Goal: Task Accomplishment & Management: Manage account settings

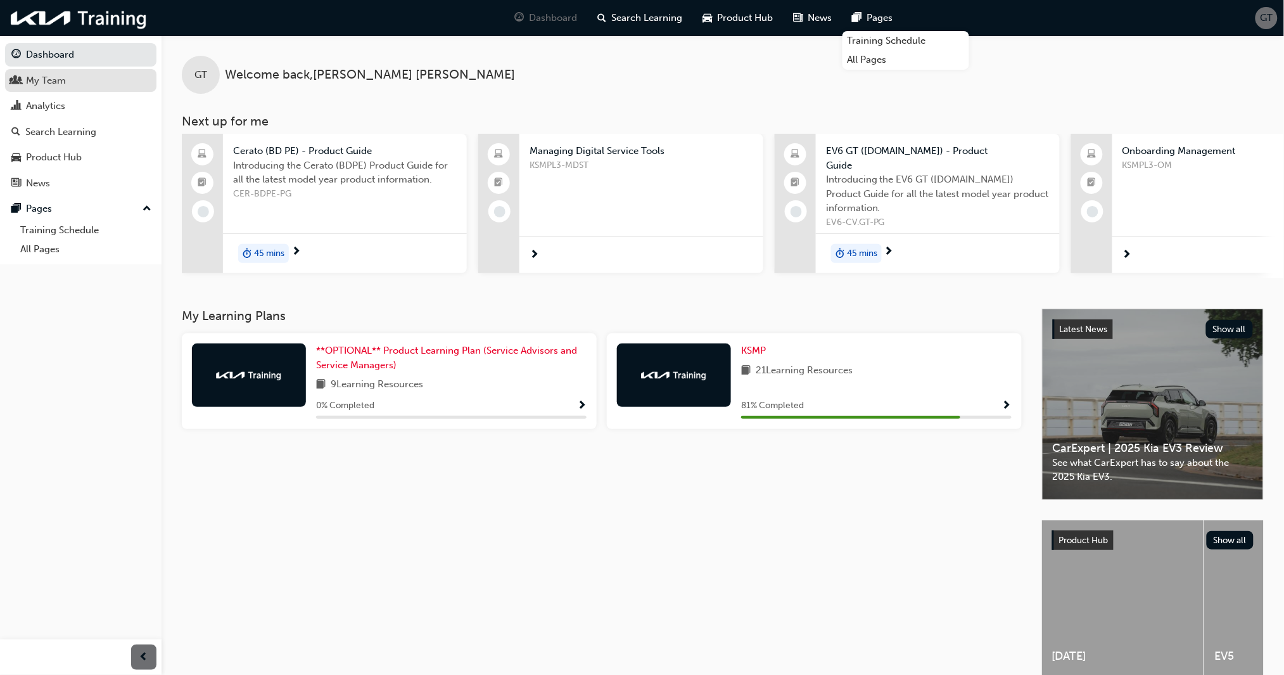
click at [46, 78] on div "My Team" at bounding box center [46, 81] width 40 height 15
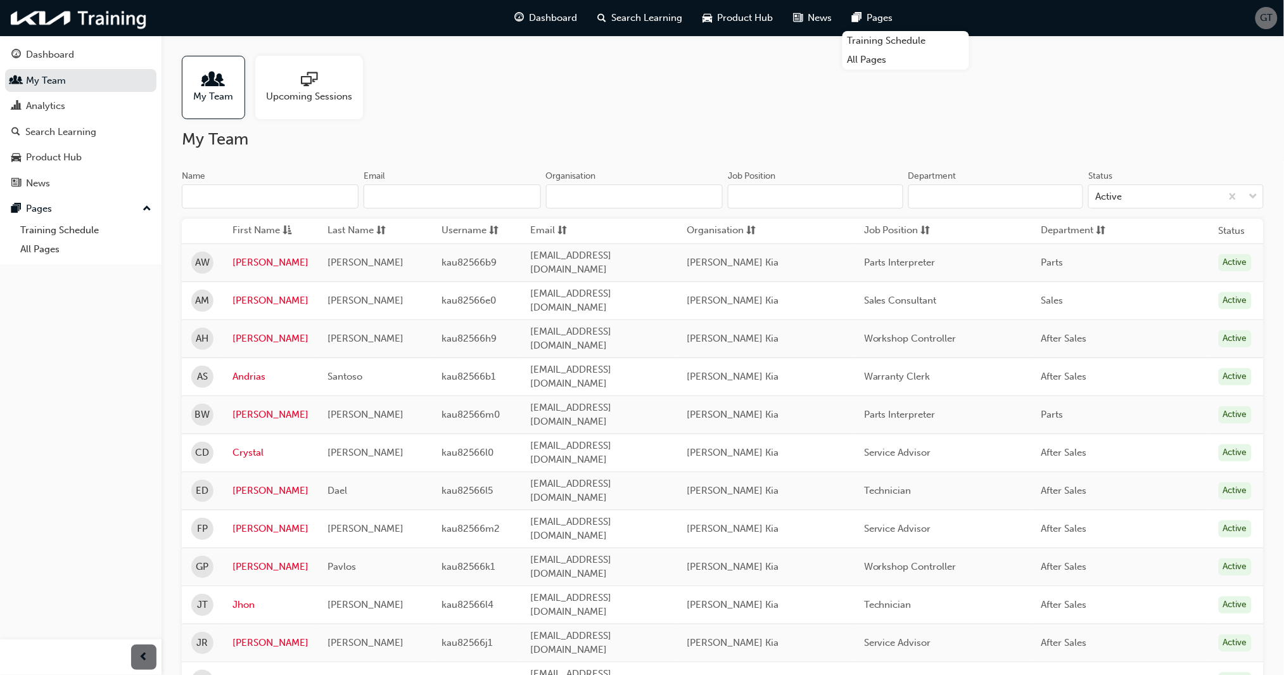
click at [210, 86] on span "people-icon" at bounding box center [213, 81] width 16 height 18
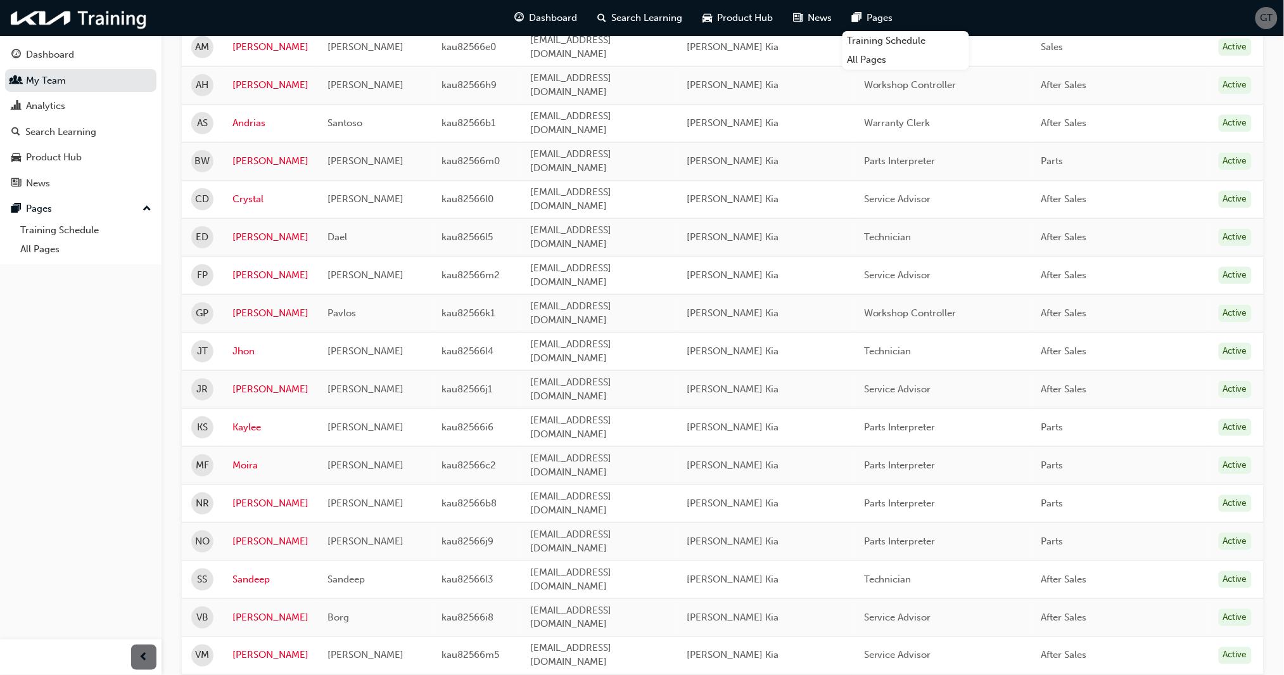
scroll to position [328, 0]
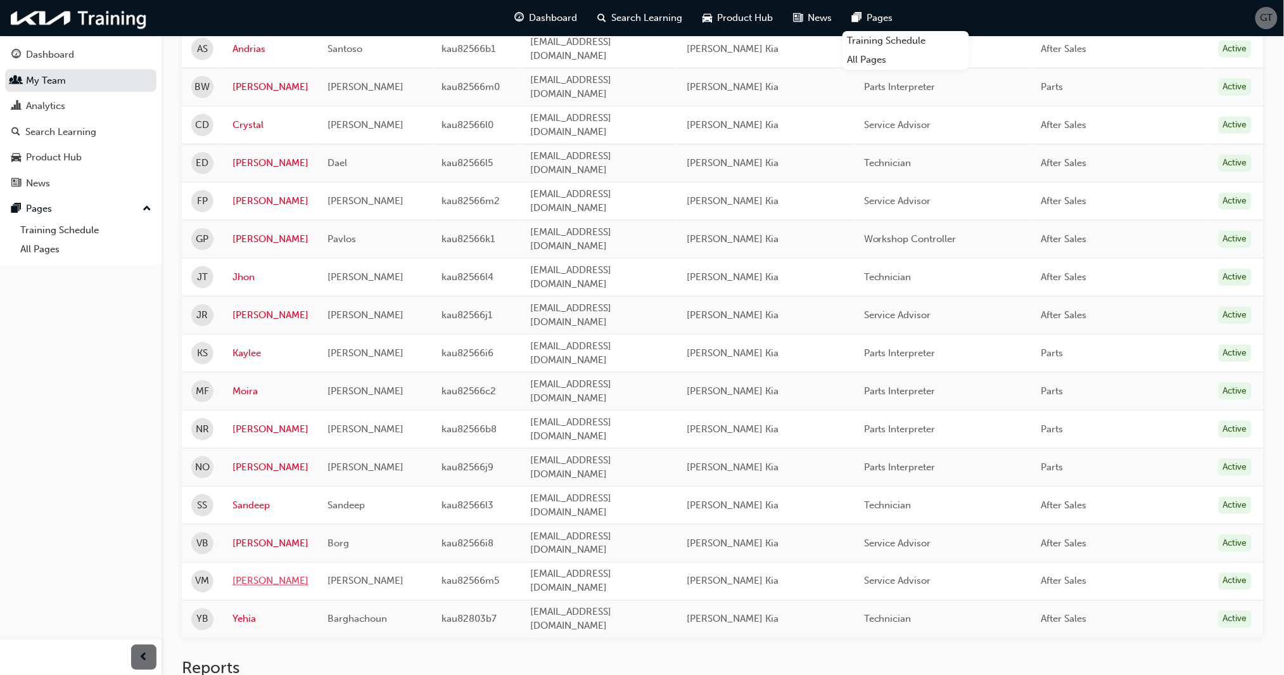
click at [240, 574] on link "[PERSON_NAME]" at bounding box center [271, 581] width 76 height 15
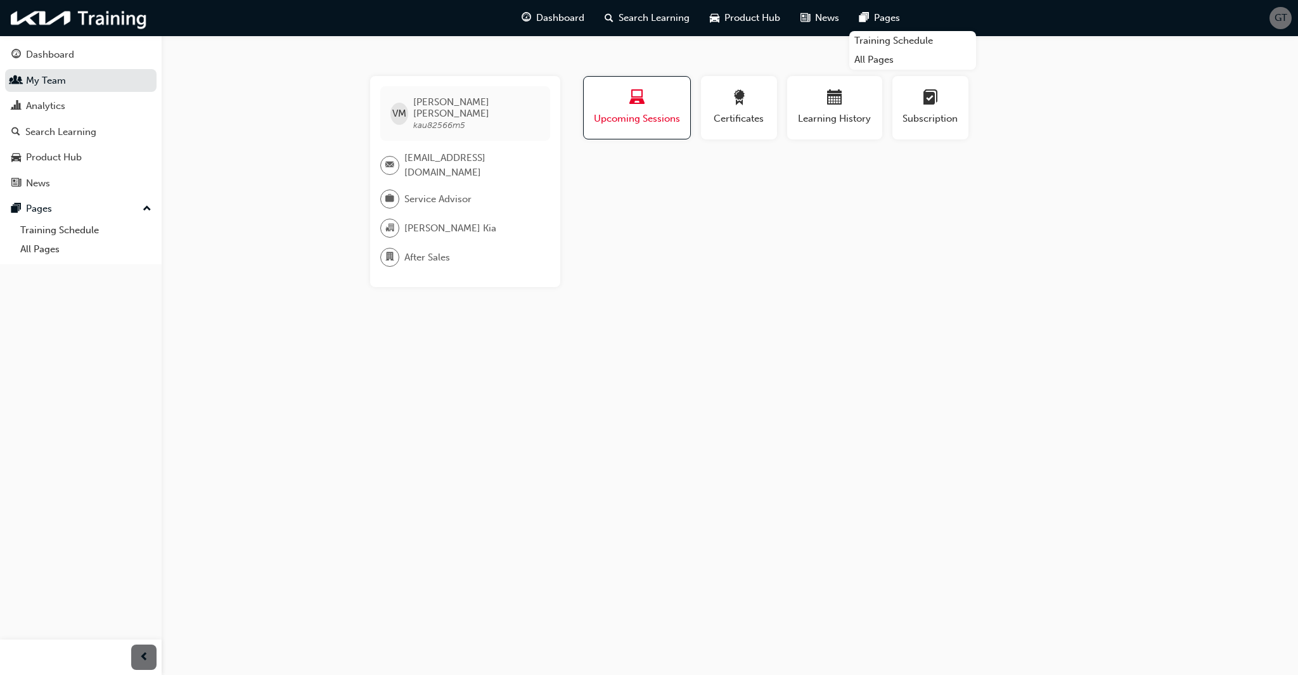
click at [637, 115] on span "Upcoming Sessions" at bounding box center [636, 119] width 87 height 15
click at [738, 112] on span "Certificates" at bounding box center [738, 119] width 57 height 15
click at [691, 177] on div "No certifications recorded yet" at bounding box center [834, 177] width 509 height 34
click at [802, 118] on span "Learning History" at bounding box center [835, 119] width 76 height 15
click at [669, 113] on span "Upcoming Sessions" at bounding box center [636, 119] width 89 height 15
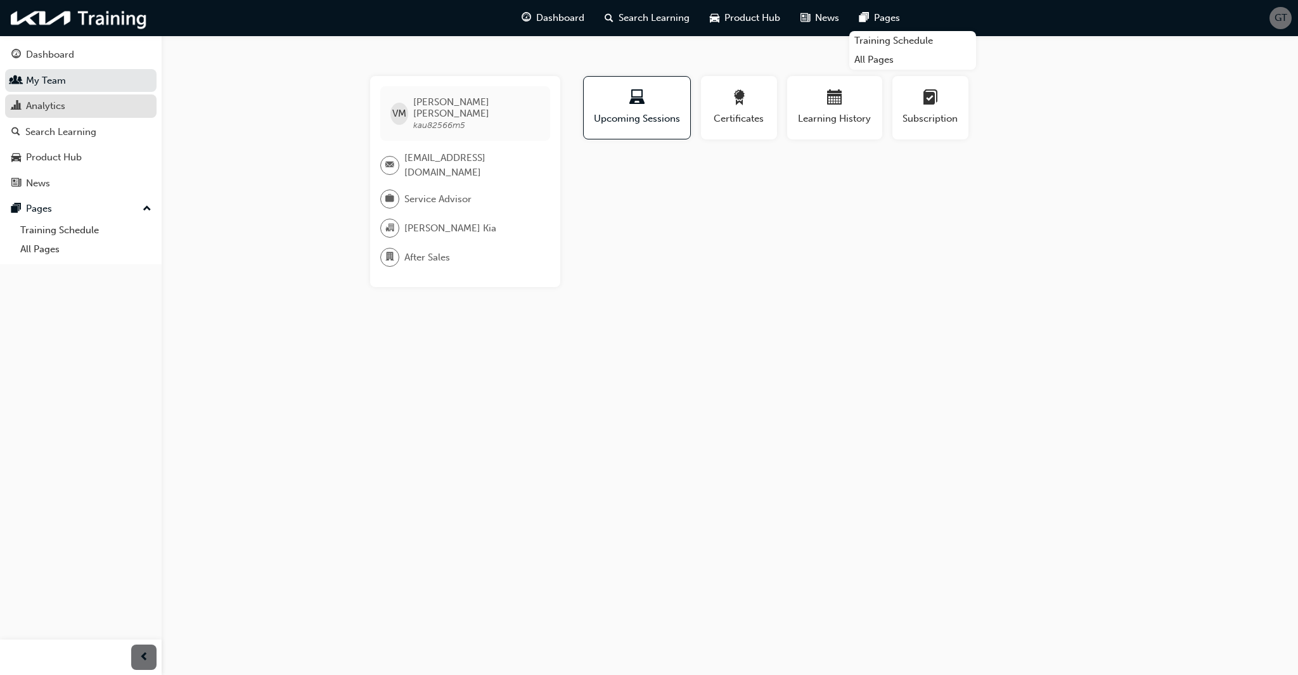
click at [63, 108] on div "Analytics" at bounding box center [45, 106] width 39 height 15
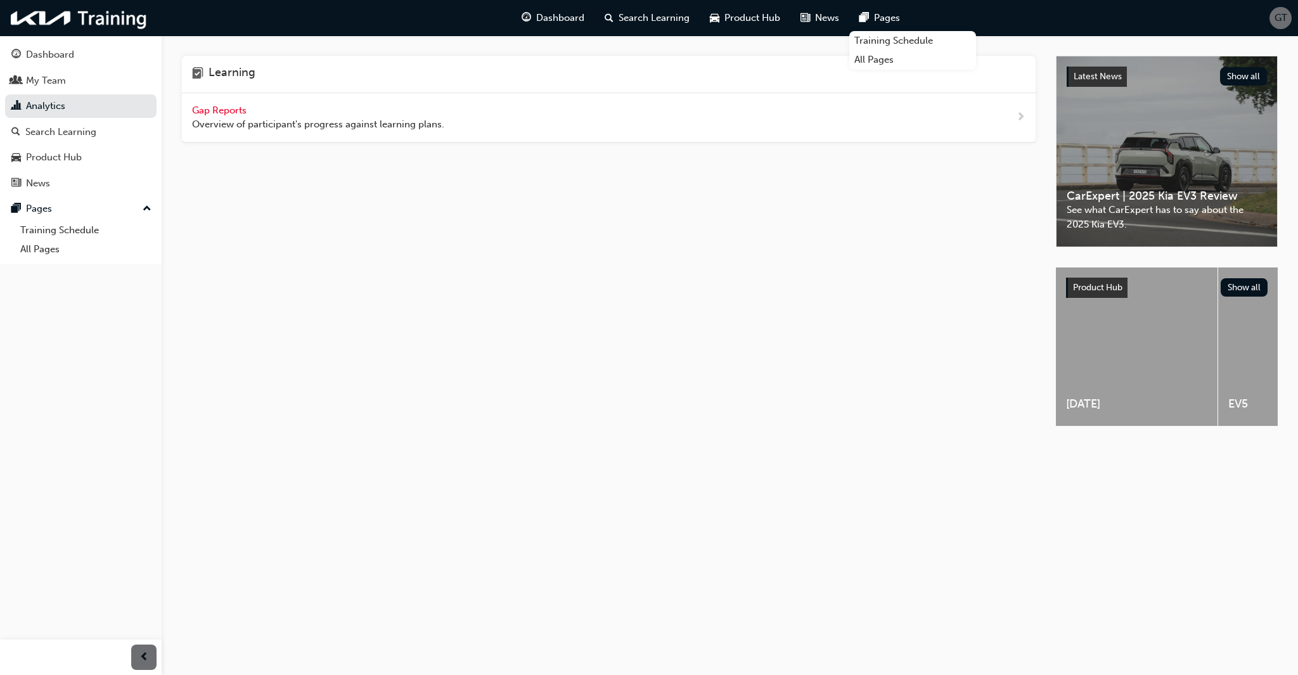
click at [207, 111] on span "Gap Reports" at bounding box center [220, 110] width 57 height 11
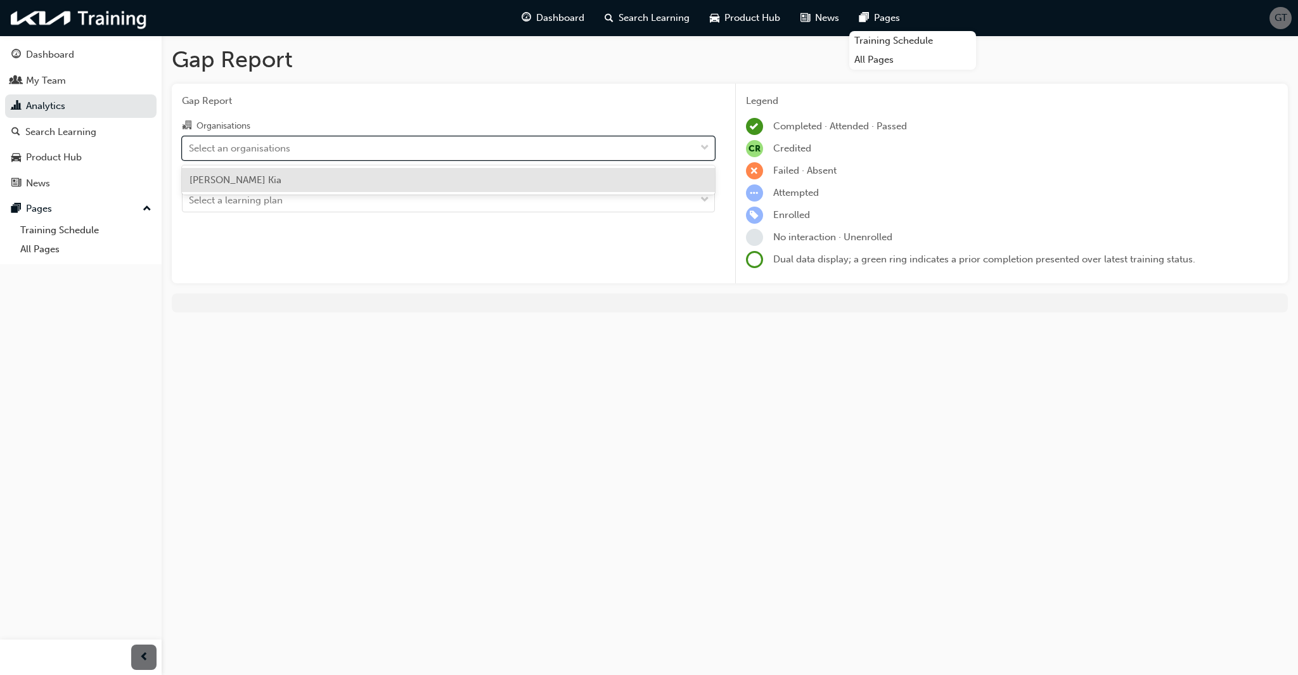
click at [243, 144] on div "Select an organisations" at bounding box center [239, 148] width 101 height 15
click at [190, 144] on input "Organisations option [PERSON_NAME] focused, 1 of 1. 1 result available. Use Up …" at bounding box center [189, 147] width 1 height 11
click at [245, 174] on span "[PERSON_NAME] Kia" at bounding box center [235, 179] width 92 height 11
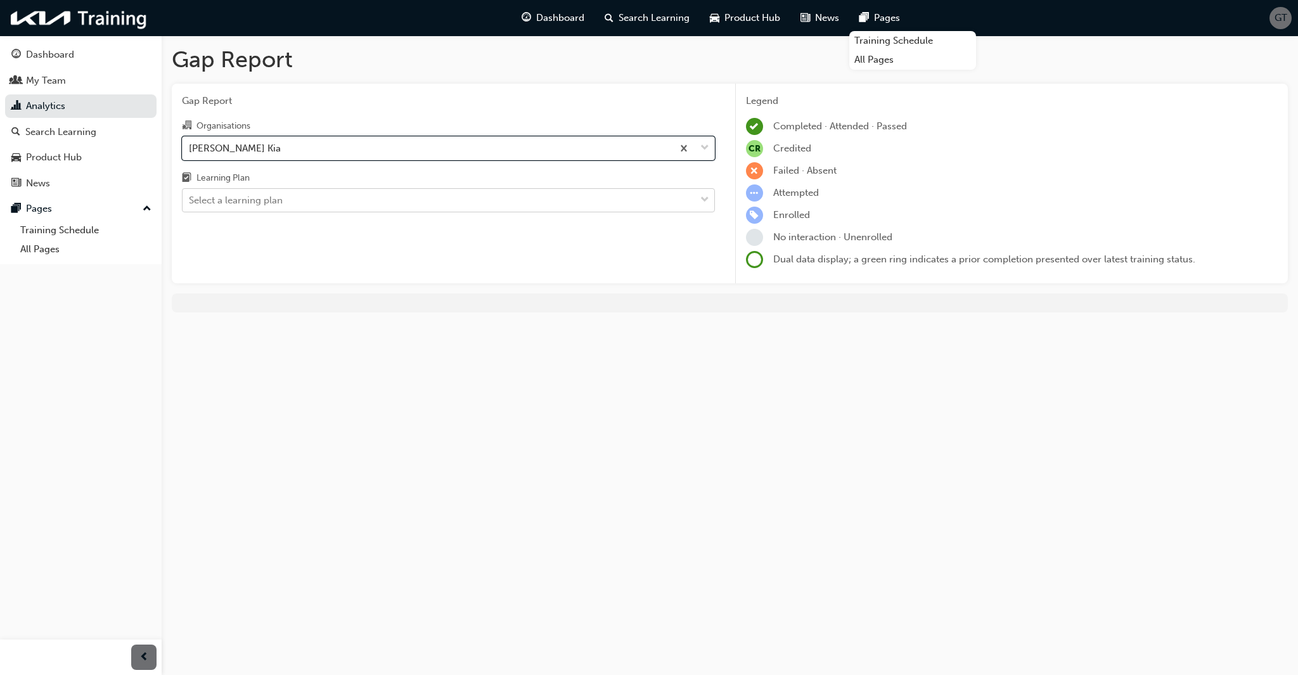
click at [249, 201] on div "Select a learning plan" at bounding box center [236, 200] width 94 height 15
click at [190, 201] on input "Learning Plan Select a learning plan" at bounding box center [189, 200] width 1 height 11
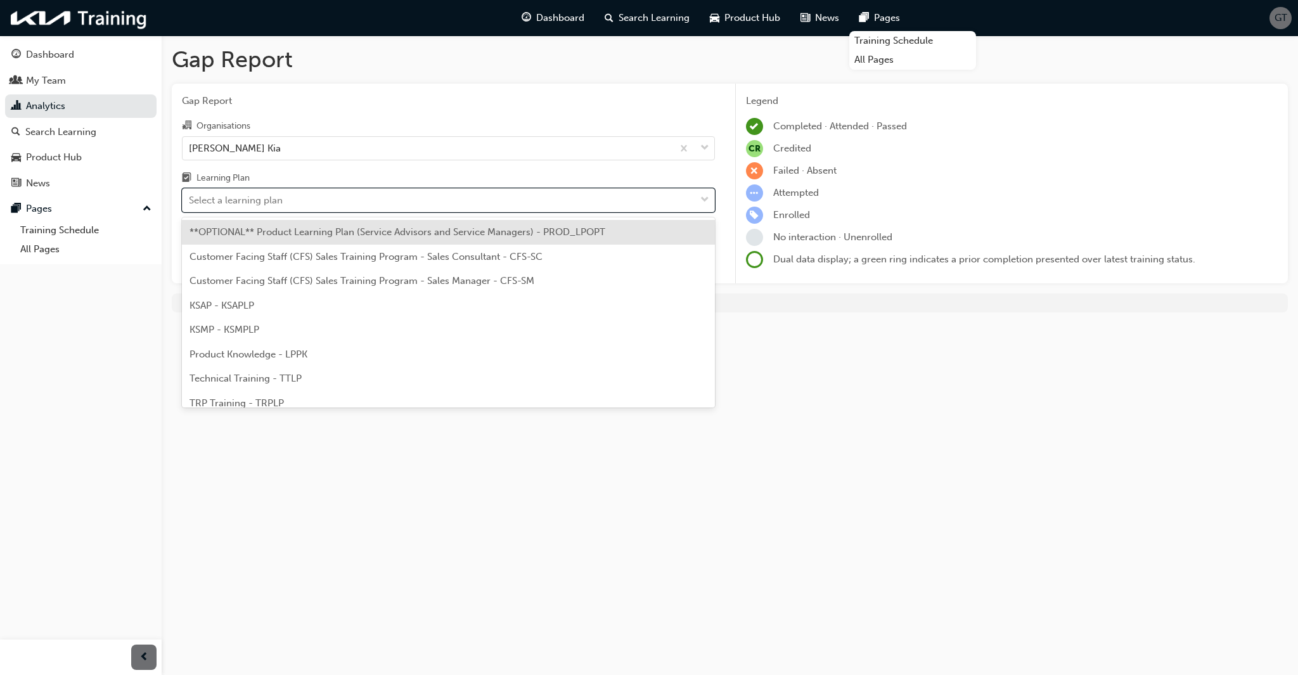
click at [236, 304] on span "KSAP - KSAPLP" at bounding box center [221, 305] width 65 height 11
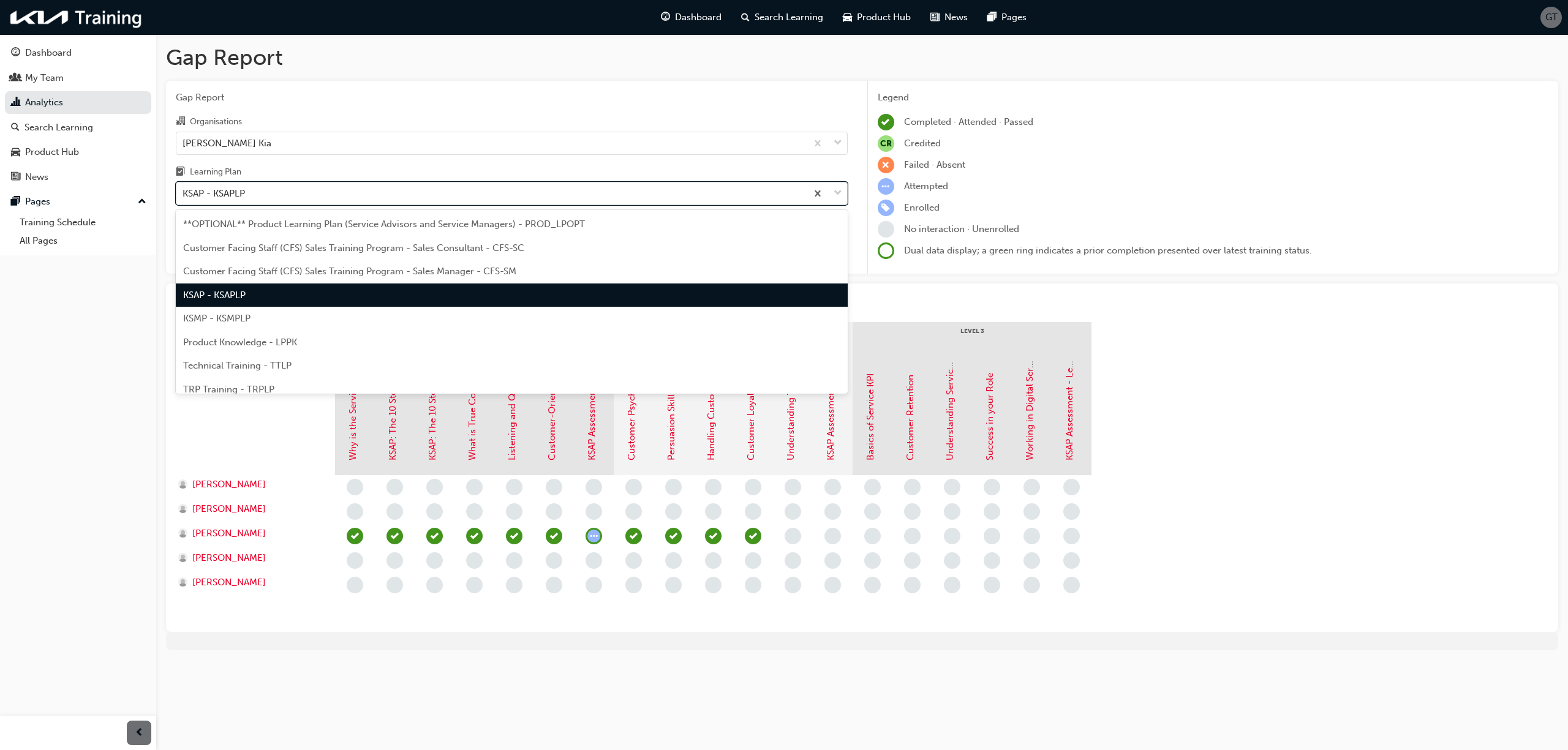
click at [334, 195] on div "KSAP - KSAPLP" at bounding box center [491, 193] width 630 height 21
click at [184, 195] on input "Learning Plan option KSAP - KSAPLP, selected. option KSAP - KSAPLP focused, 4 o…" at bounding box center [183, 193] width 1 height 11
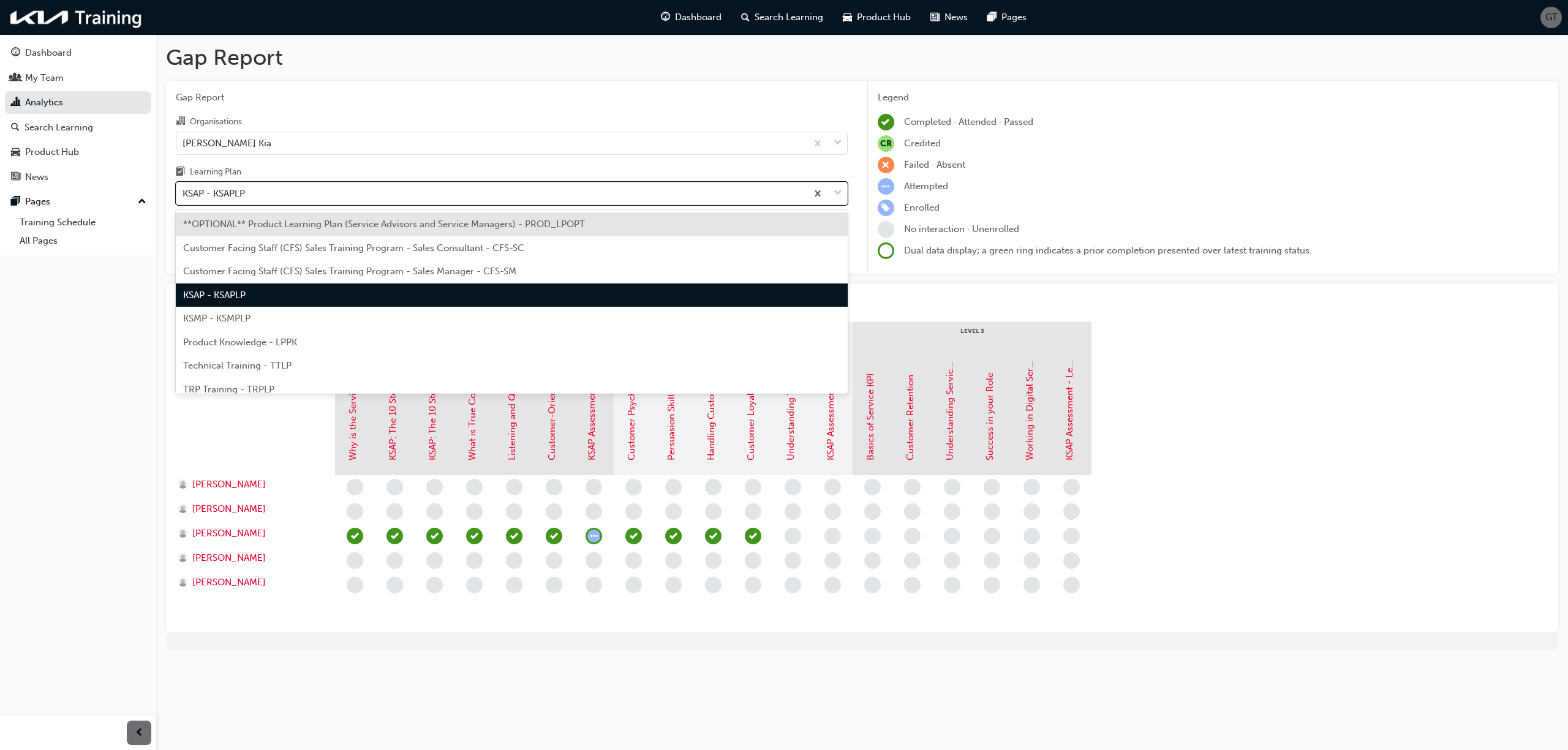
click at [255, 367] on span "Technical Training - TTLP" at bounding box center [237, 365] width 108 height 11
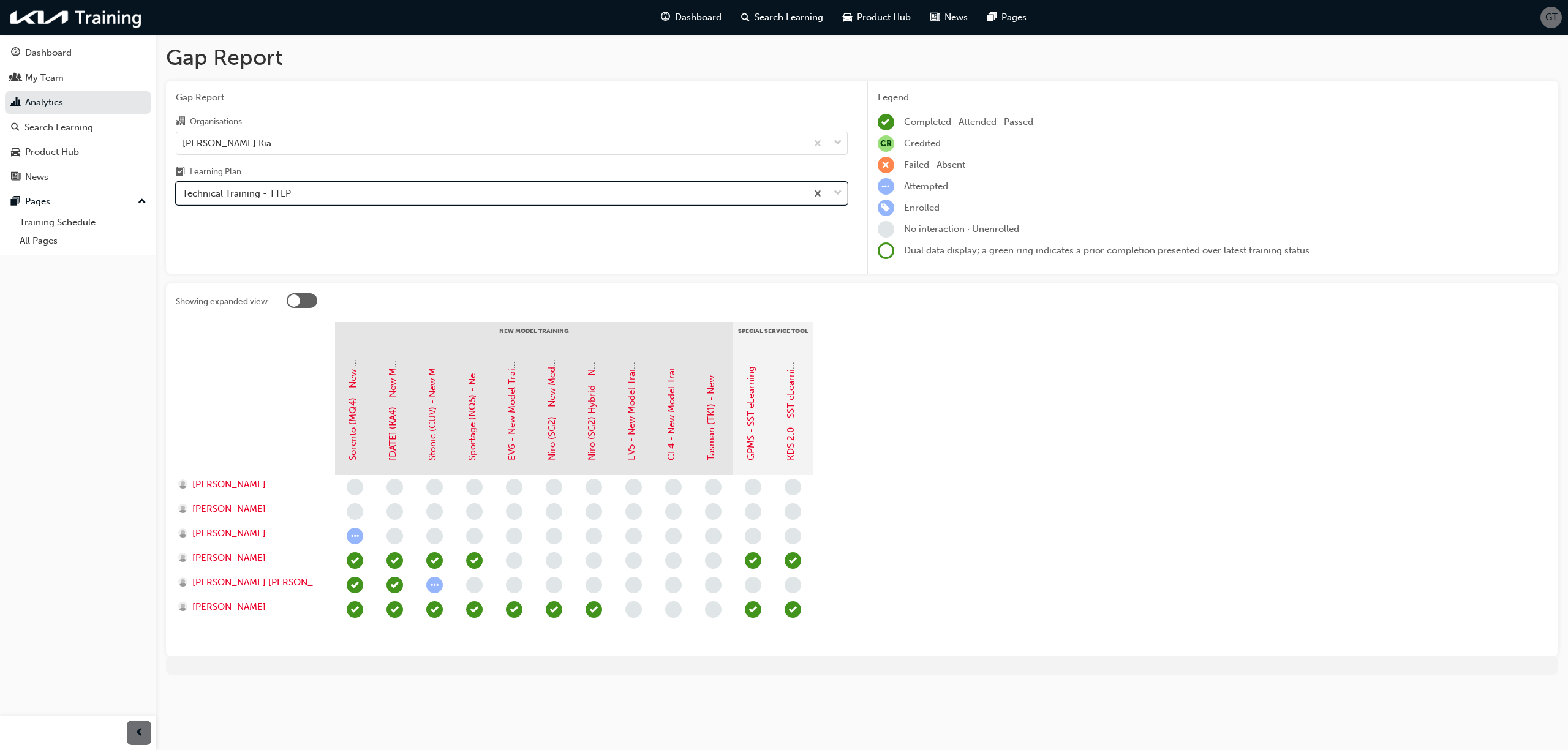
click at [319, 189] on div "Technical Training - TTLP" at bounding box center [491, 193] width 630 height 21
click at [184, 189] on input "Learning Plan option Technical Training - TTLP, selected. 0 results available. …" at bounding box center [183, 193] width 1 height 11
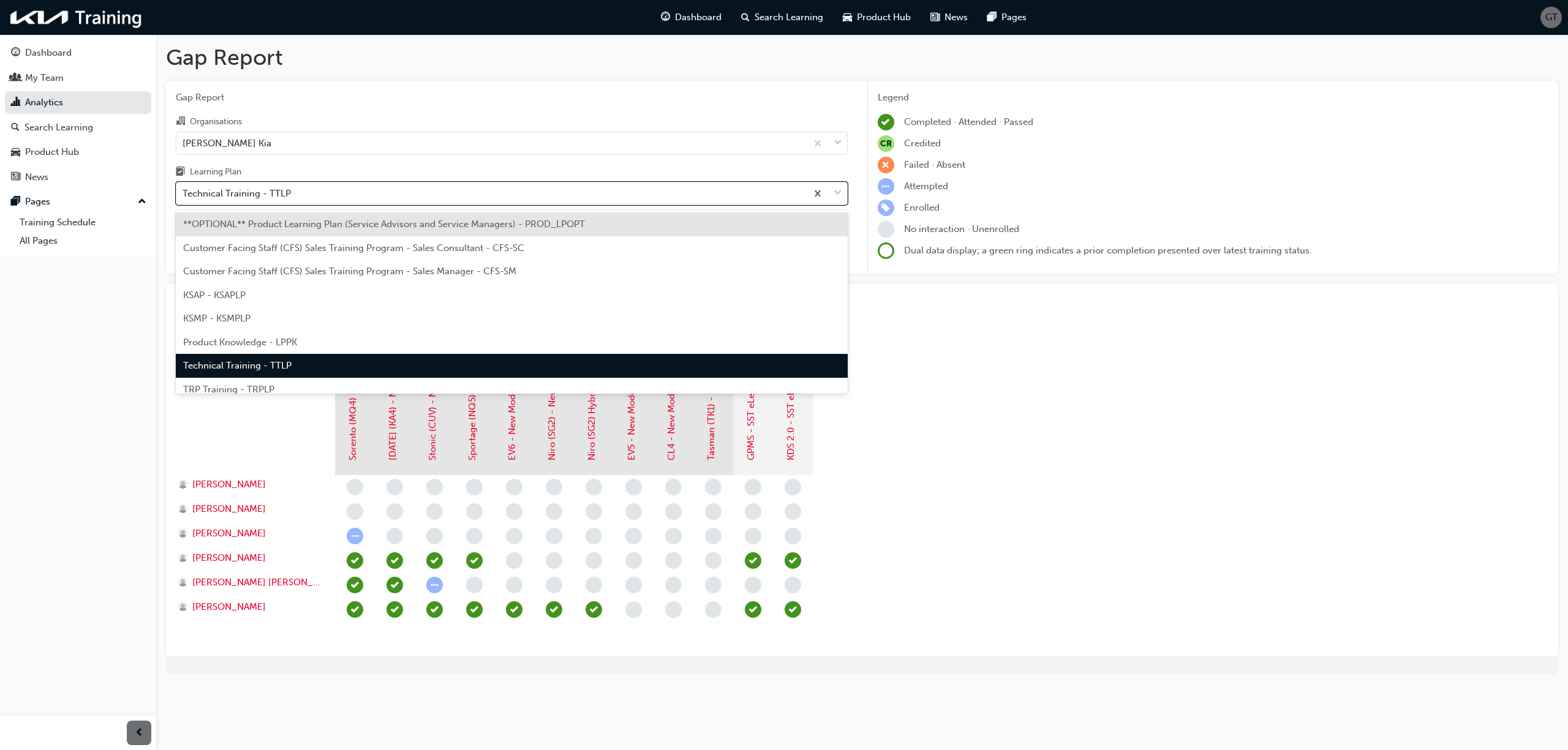
click at [253, 387] on span "TRP Training - TRPLP" at bounding box center [228, 389] width 91 height 11
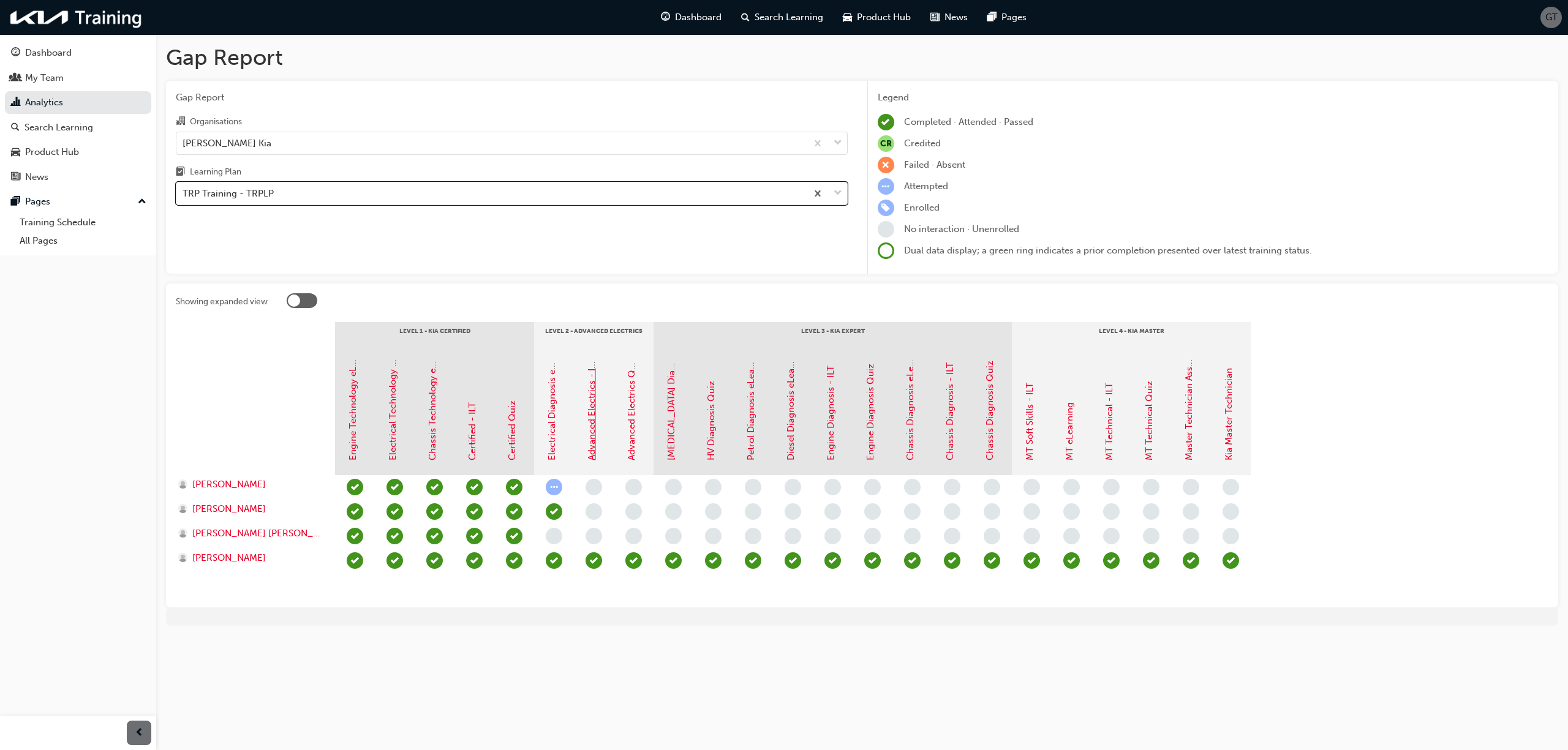
click at [591, 449] on link "Advanced Electrics - ILT" at bounding box center [591, 409] width 11 height 101
click at [233, 510] on span "[PERSON_NAME]" at bounding box center [229, 509] width 73 height 14
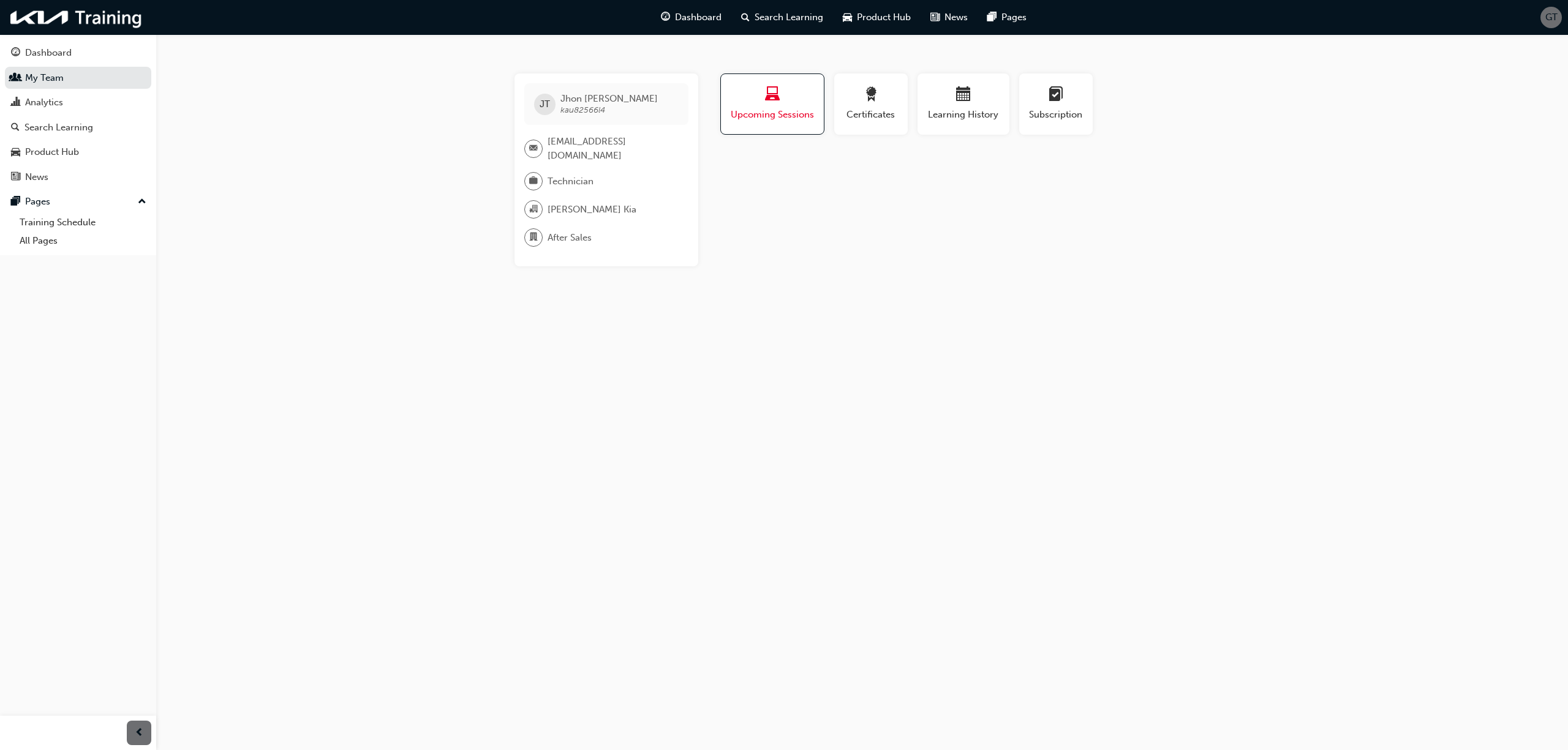
click at [758, 123] on button "Upcoming Sessions" at bounding box center [772, 103] width 104 height 61
click at [777, 98] on span "laptop-icon" at bounding box center [771, 95] width 15 height 16
click at [778, 98] on span "laptop-icon" at bounding box center [771, 95] width 15 height 16
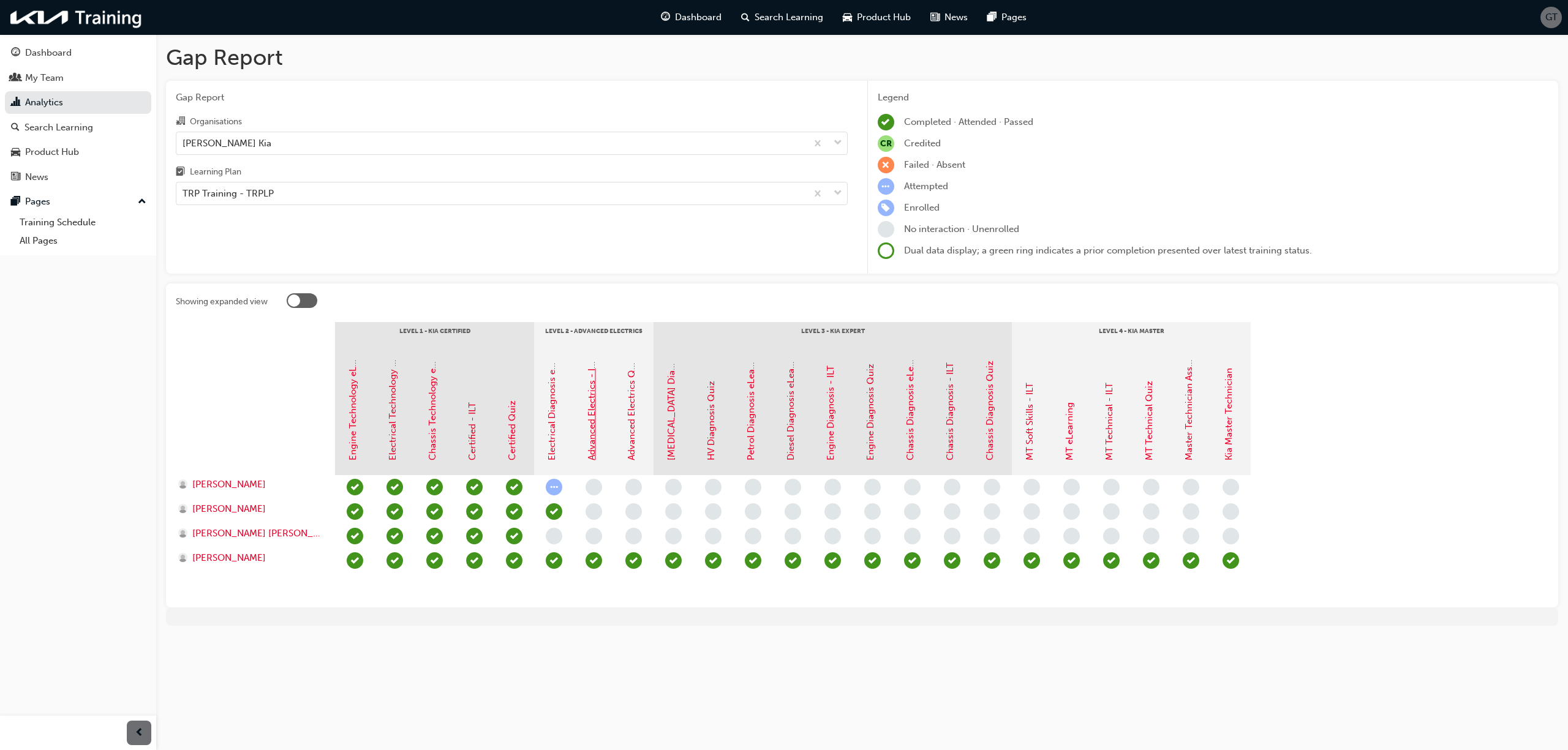
click at [591, 441] on link "Advanced Electrics - ILT" at bounding box center [591, 409] width 11 height 101
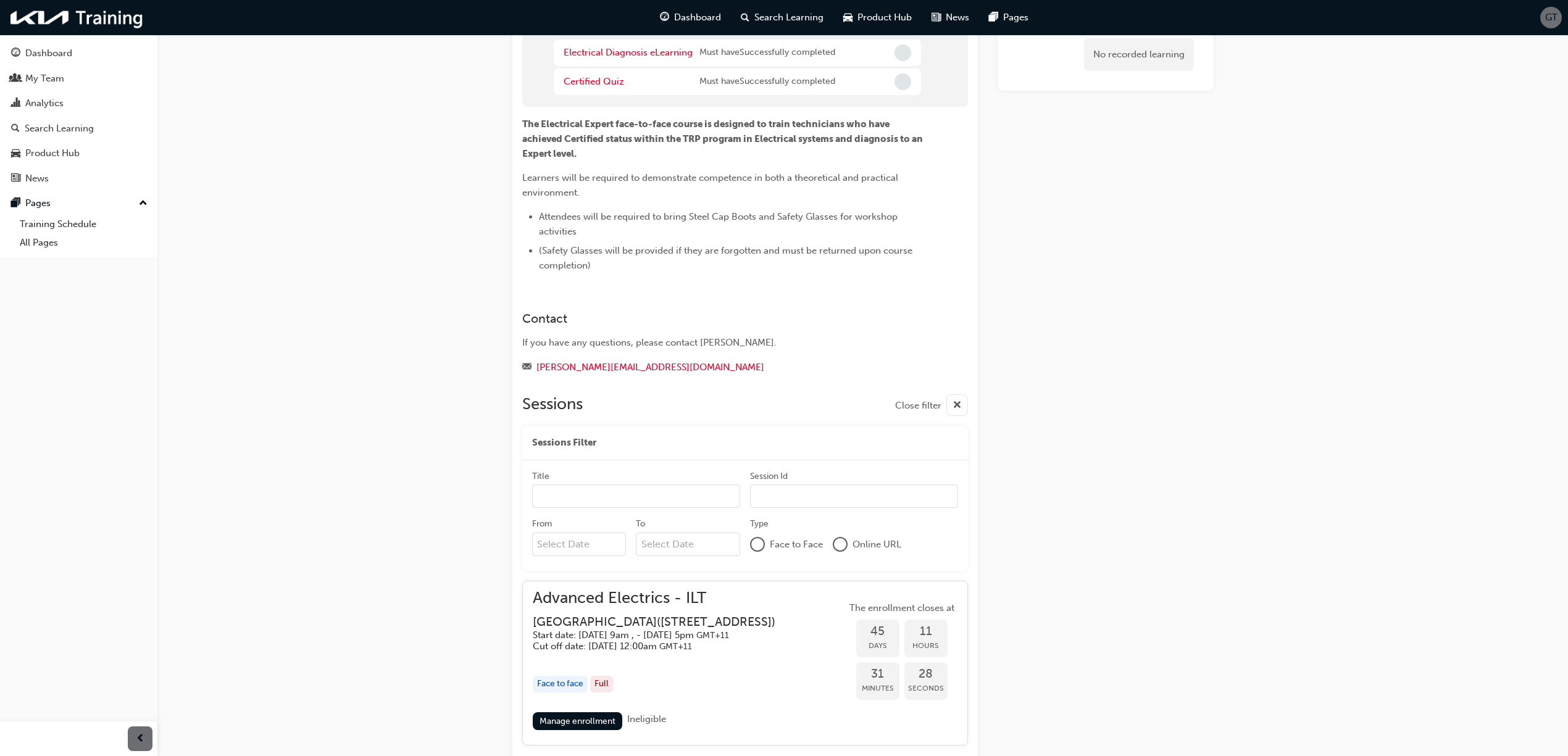
scroll to position [205, 0]
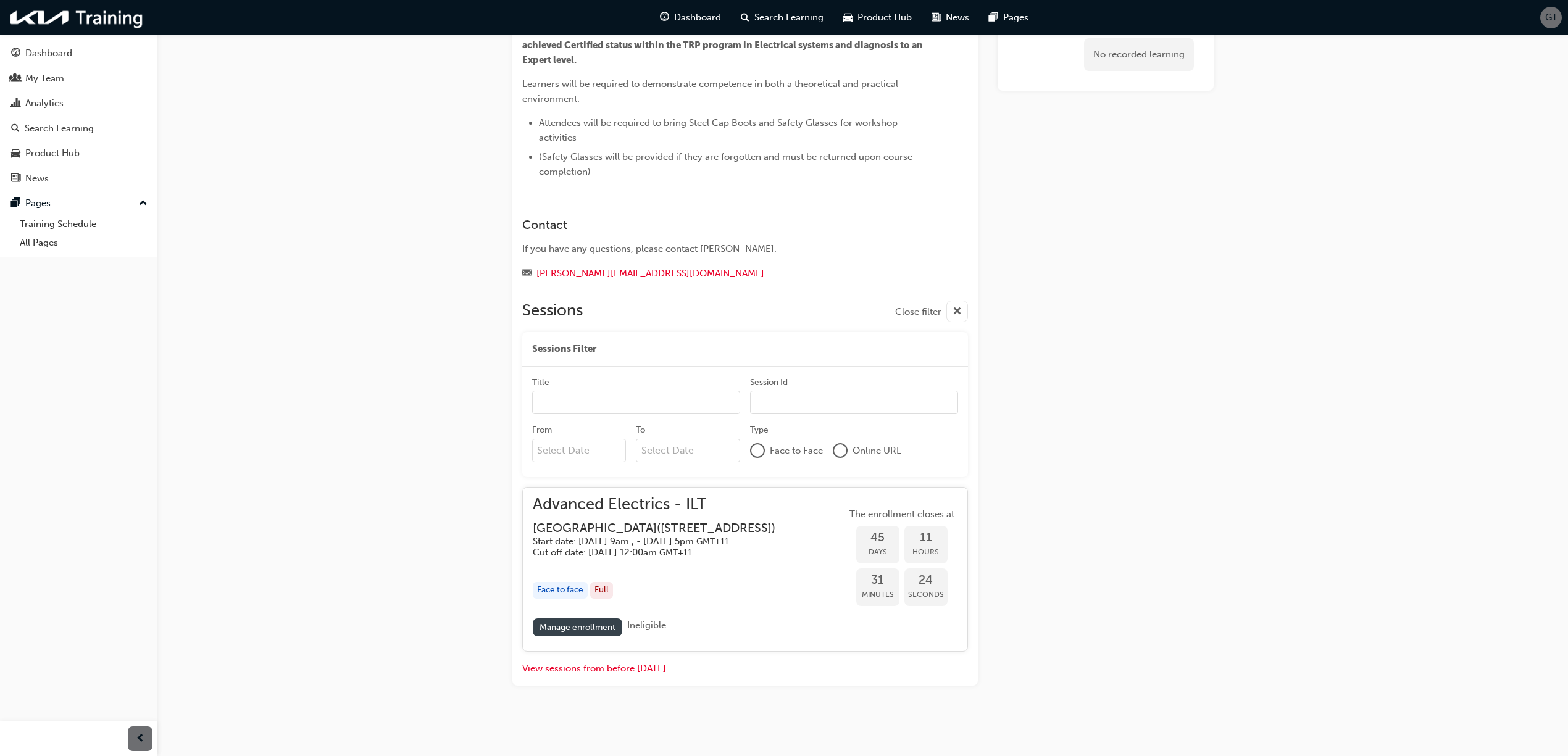
click at [580, 626] on link "Manage enrollment" at bounding box center [578, 627] width 91 height 18
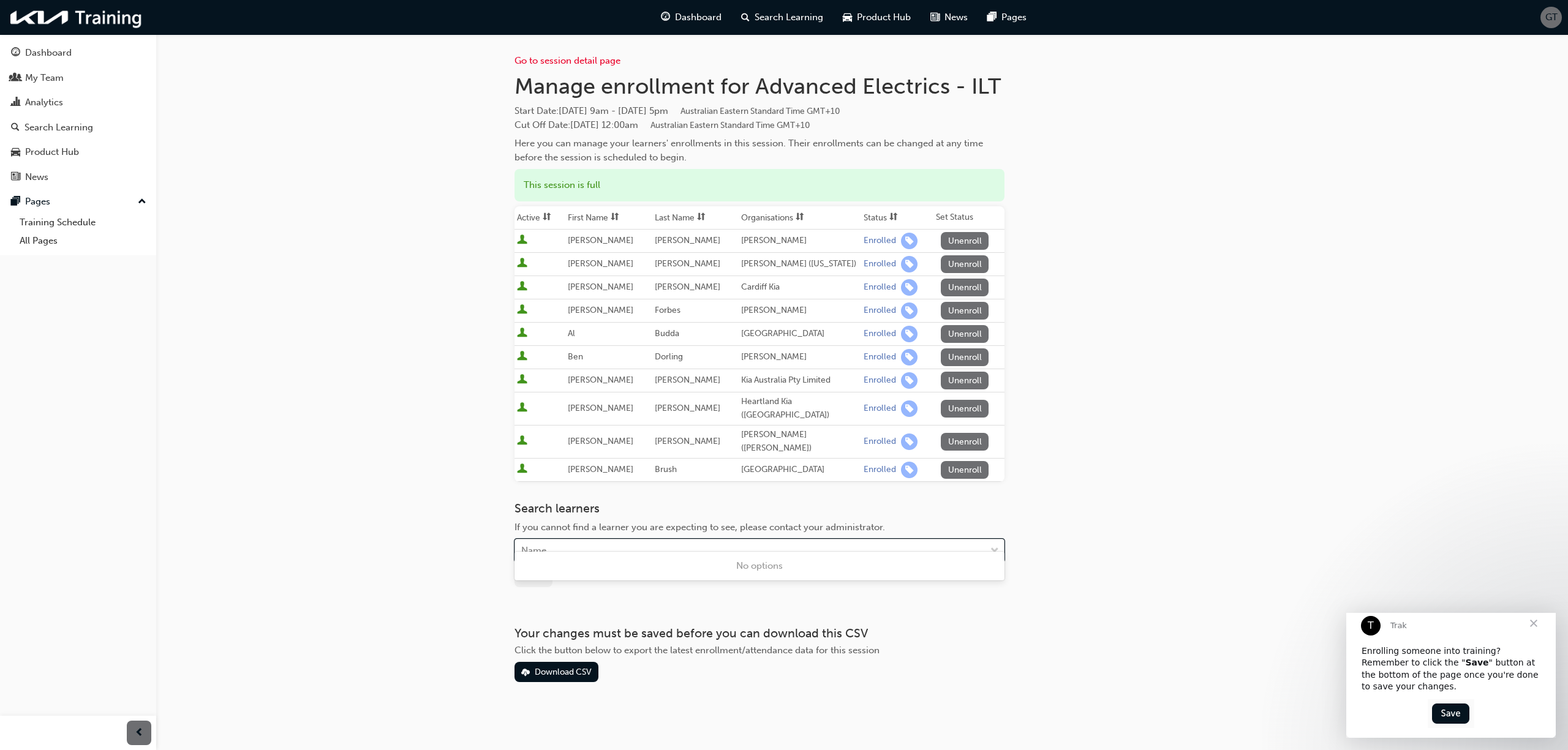
click at [611, 540] on div "Name" at bounding box center [750, 551] width 471 height 21
type input "jhon"
click at [618, 567] on span "[PERSON_NAME] - [PERSON_NAME]" at bounding box center [600, 565] width 157 height 11
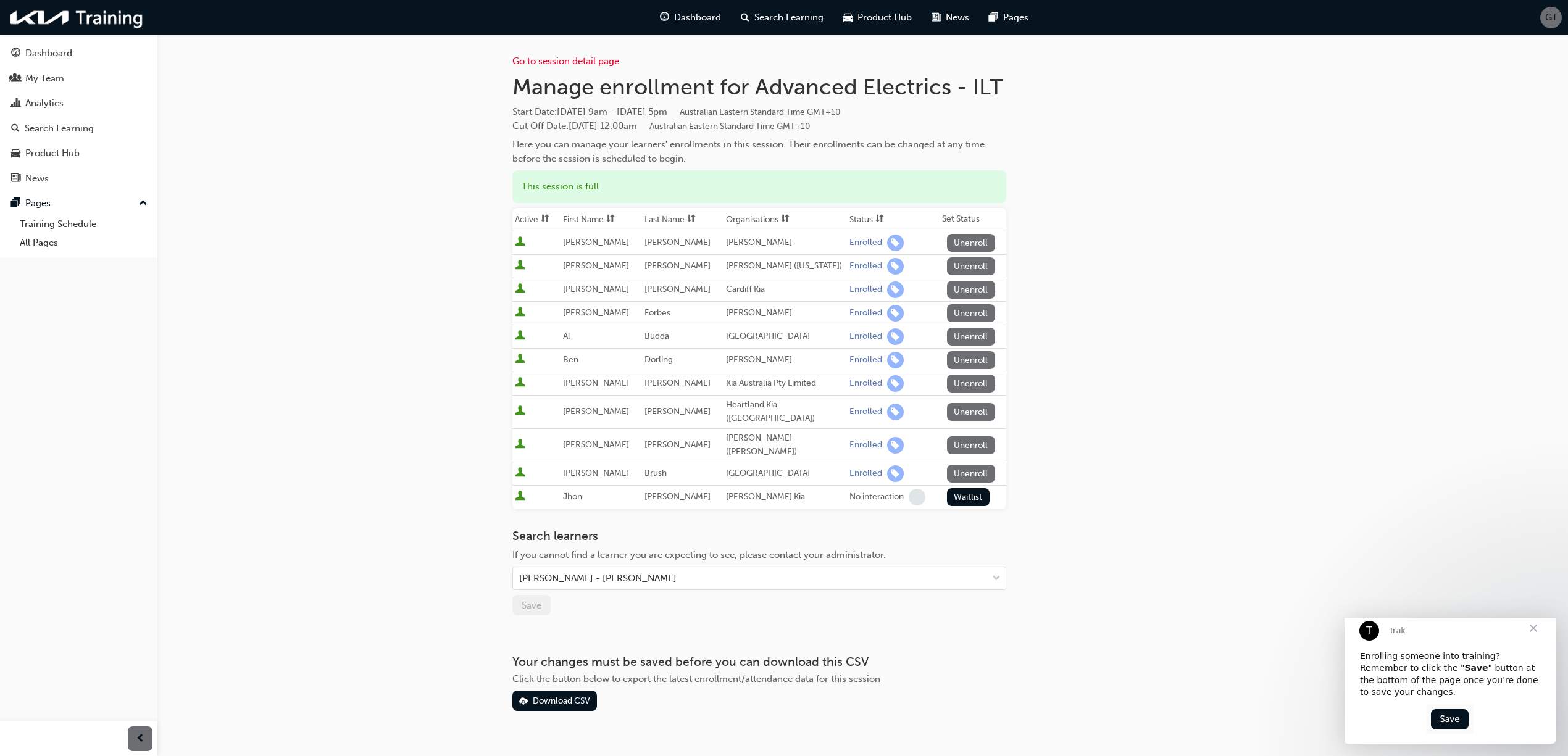
click at [1263, 639] on span "Close" at bounding box center [1533, 628] width 45 height 45
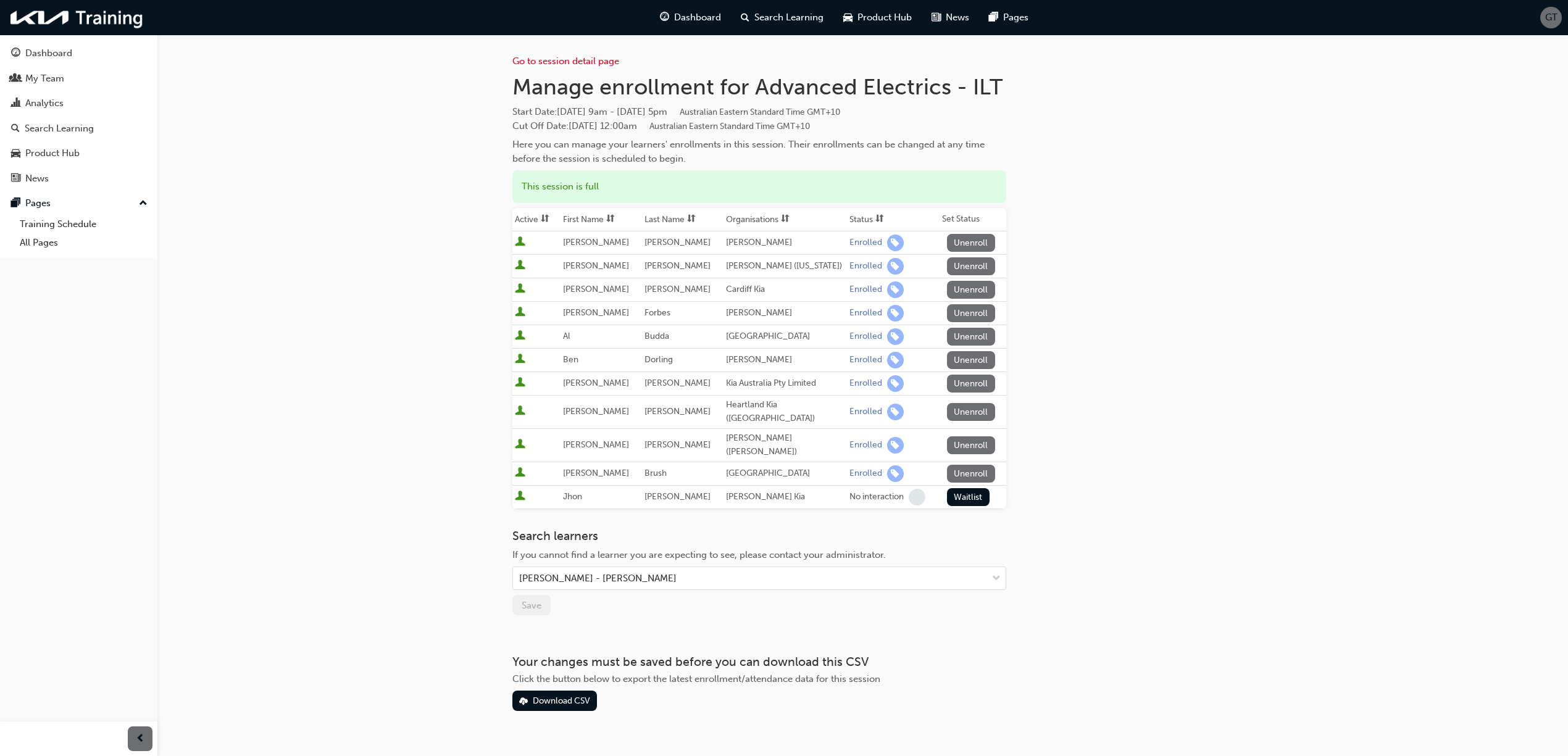
click at [1263, 611] on div "Go to session detail page Manage enrollment for Advanced Electrics - ILT Start …" at bounding box center [784, 391] width 1568 height 781
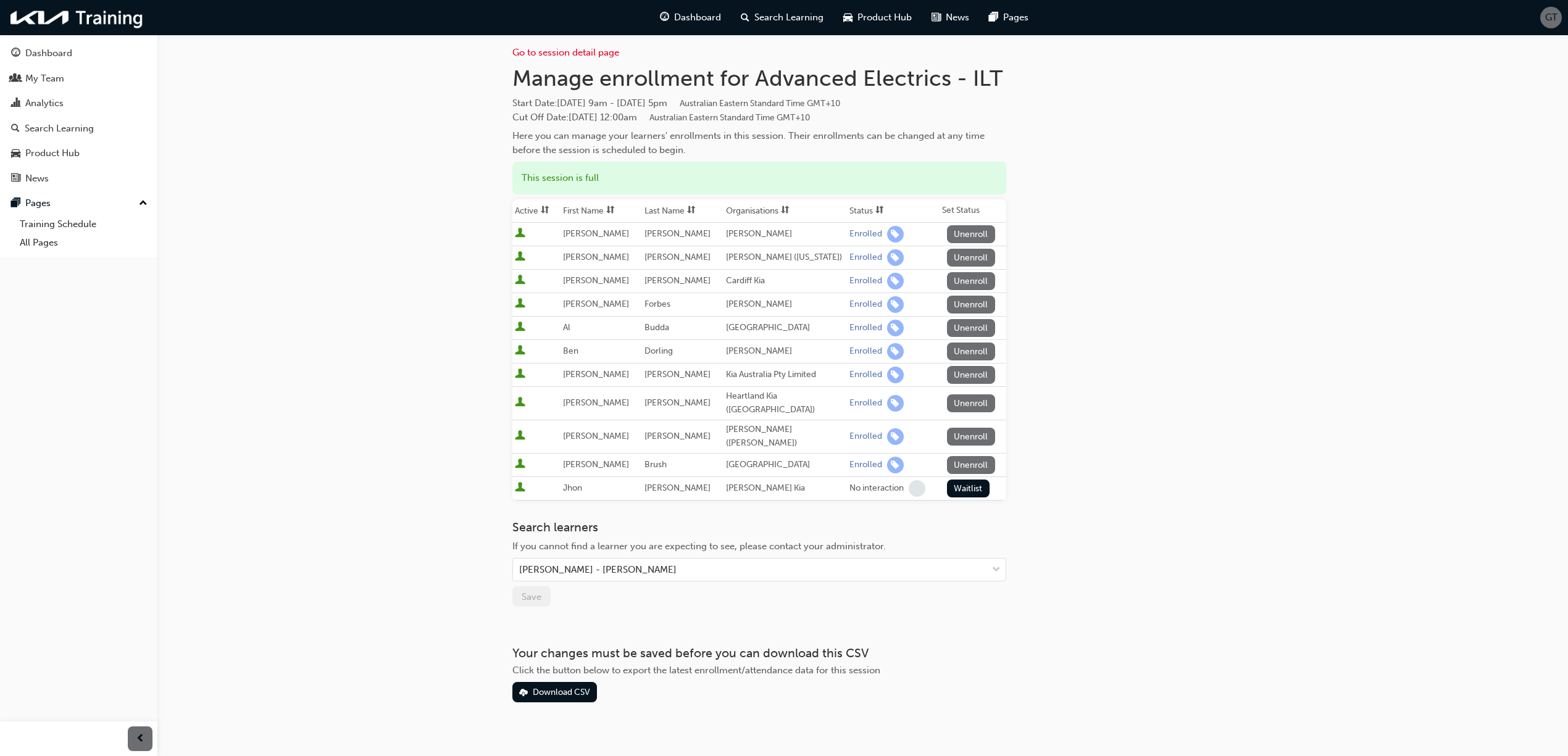
scroll to position [11, 0]
click at [690, 557] on div "[PERSON_NAME] - [PERSON_NAME]" at bounding box center [750, 568] width 474 height 21
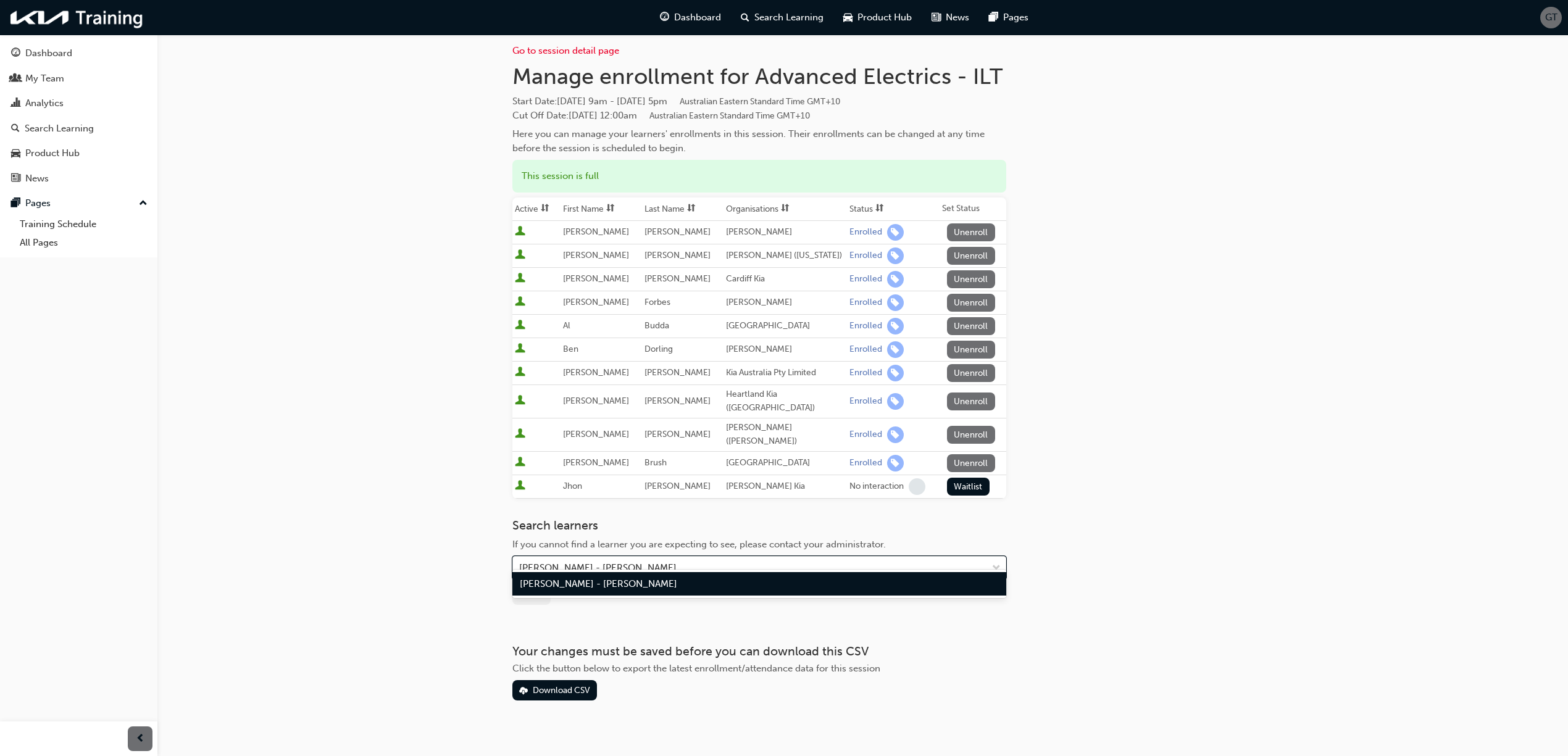
click at [666, 584] on div "[PERSON_NAME] - [PERSON_NAME]" at bounding box center [759, 584] width 494 height 24
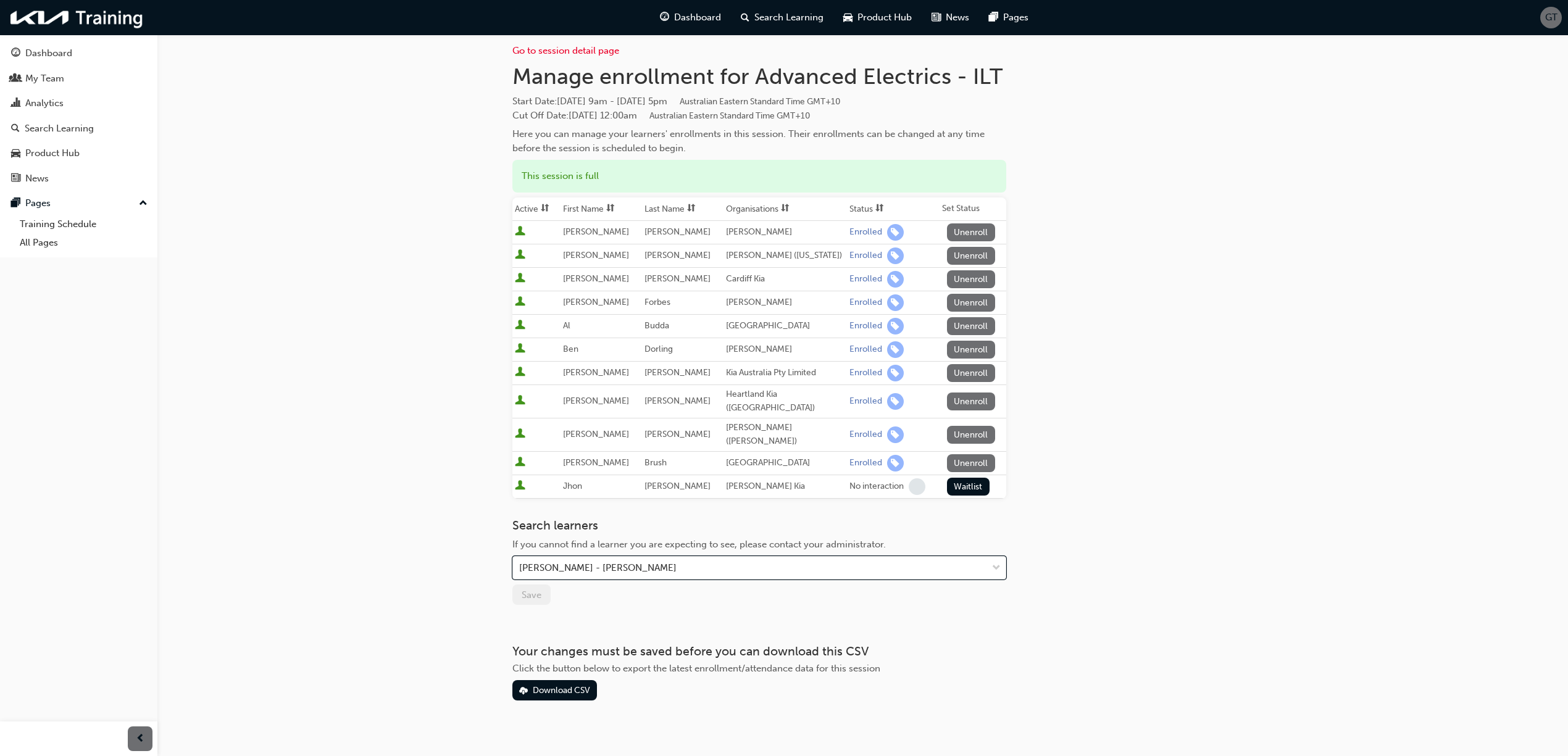
click at [1061, 495] on div "Go to session detail page Manage enrollment for Advanced Electrics - ILT Start …" at bounding box center [863, 362] width 701 height 677
click at [969, 477] on button "Waitlist" at bounding box center [968, 486] width 43 height 18
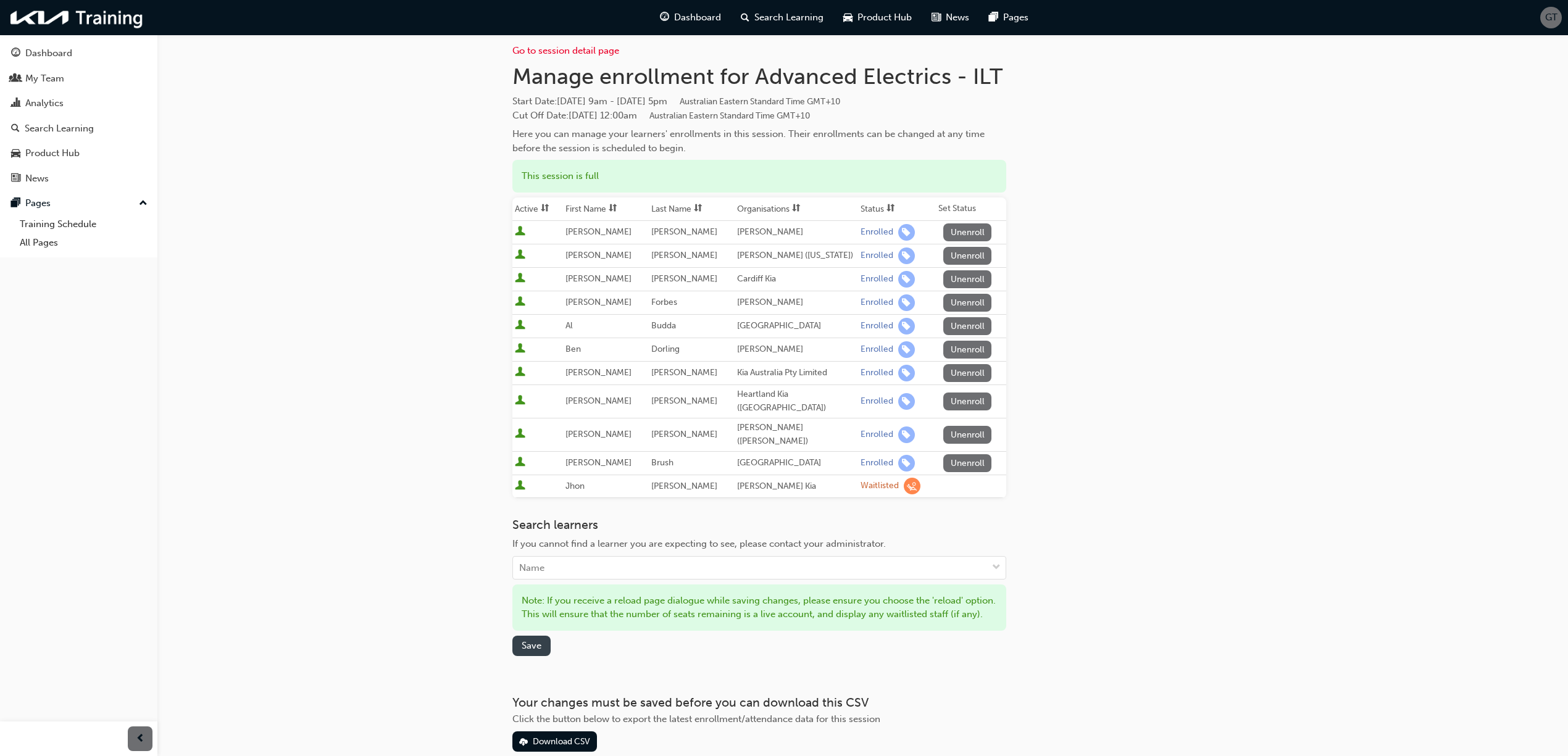
click at [521, 648] on span "Save" at bounding box center [531, 645] width 19 height 11
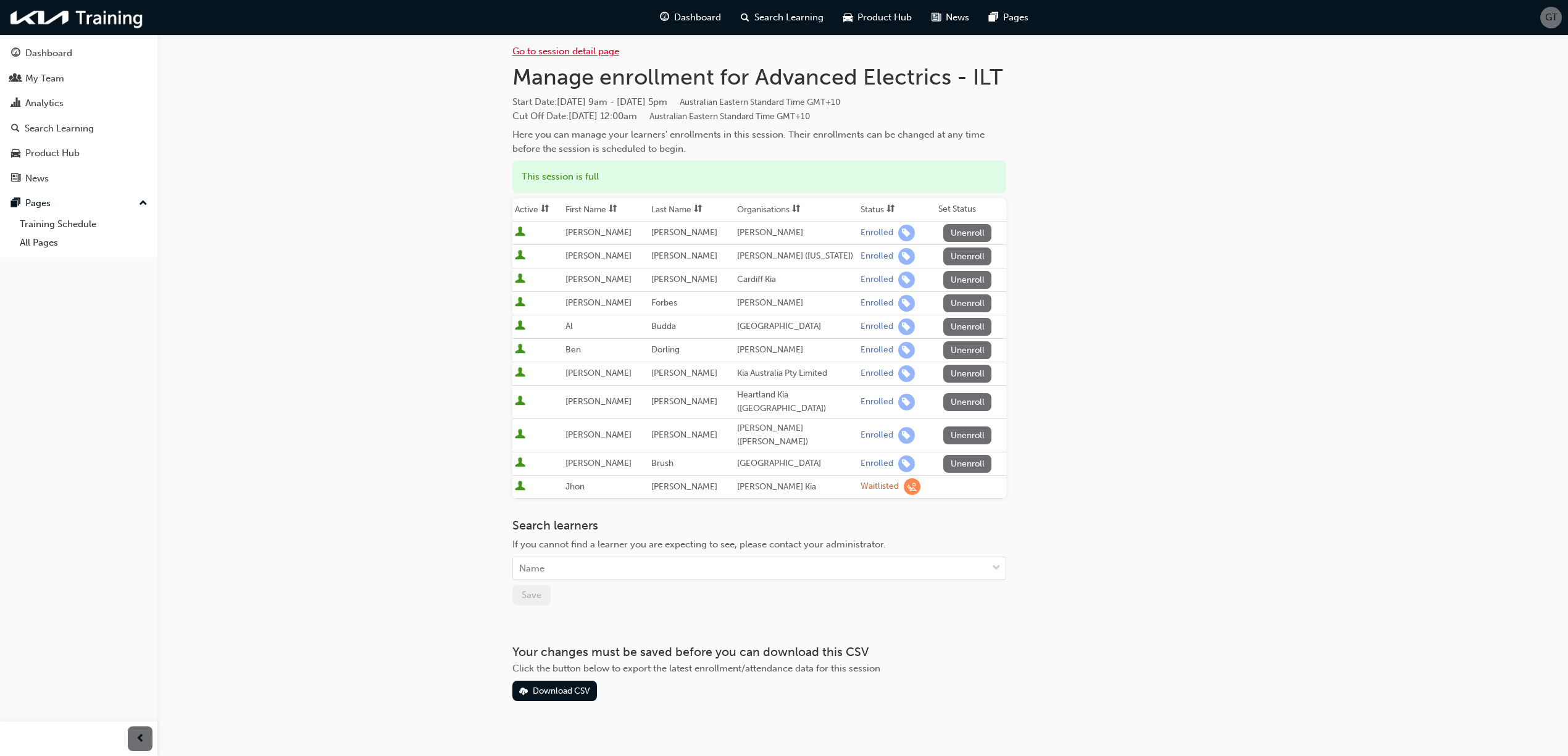
click at [548, 50] on link "Go to session detail page" at bounding box center [566, 51] width 107 height 11
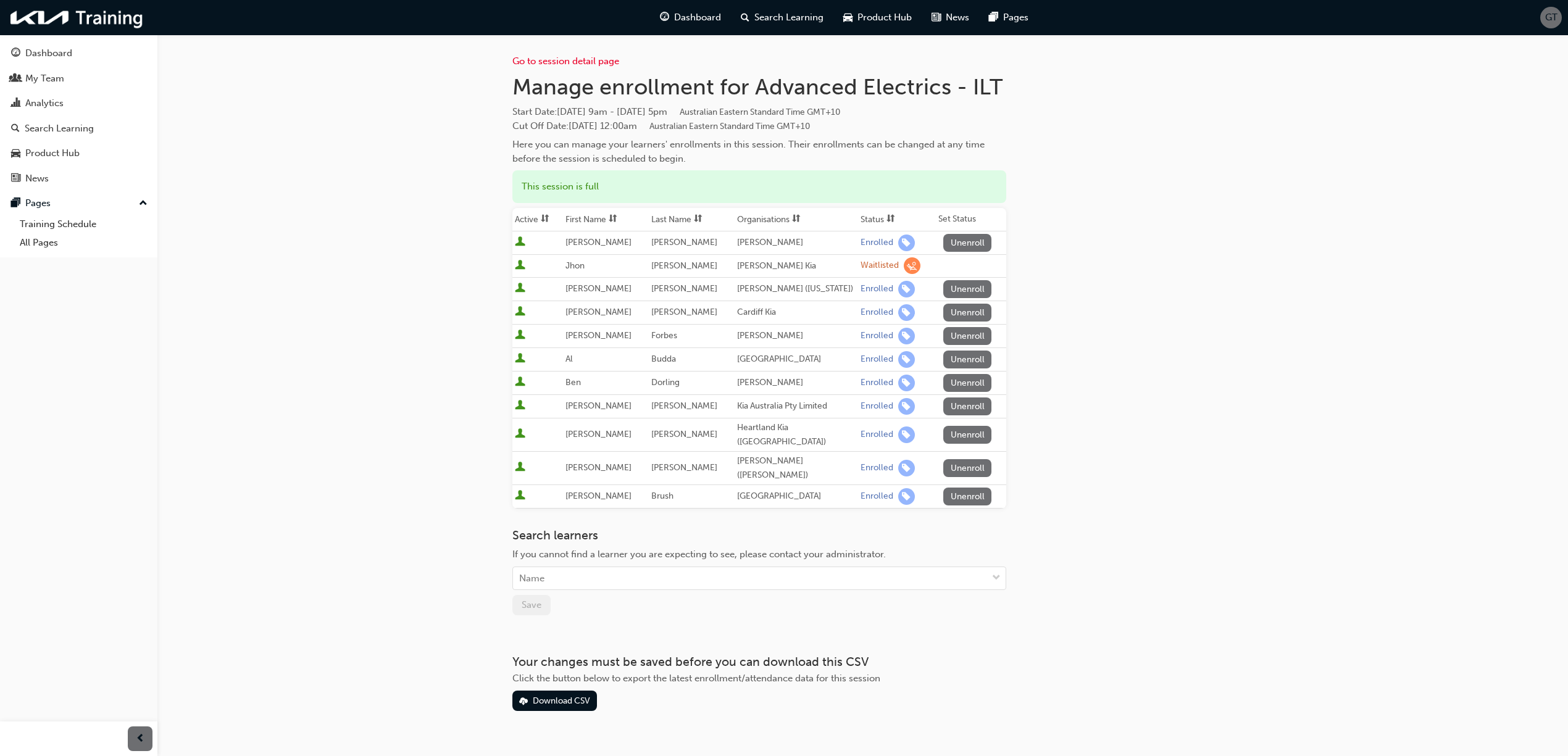
scroll to position [10, 0]
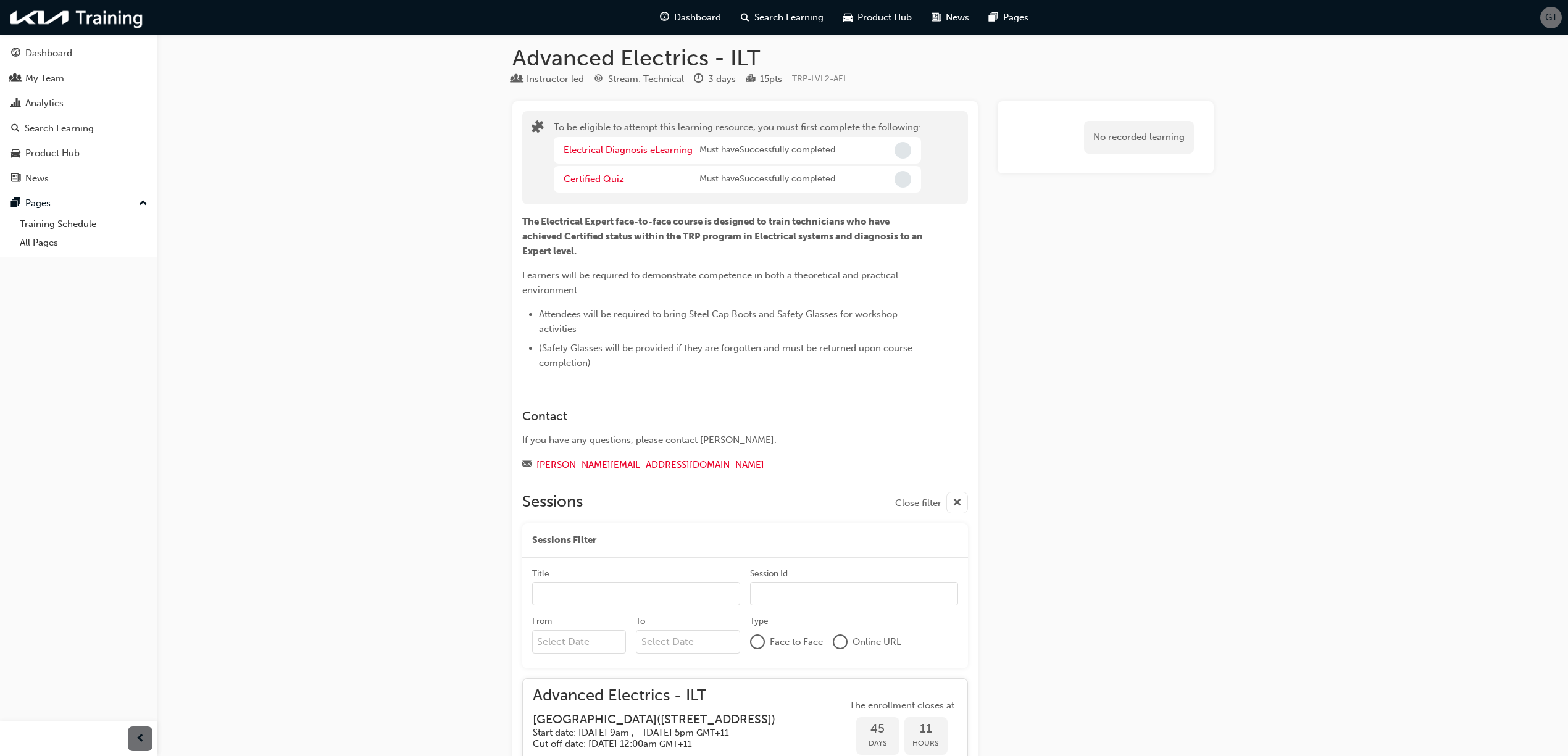
scroll to position [205, 0]
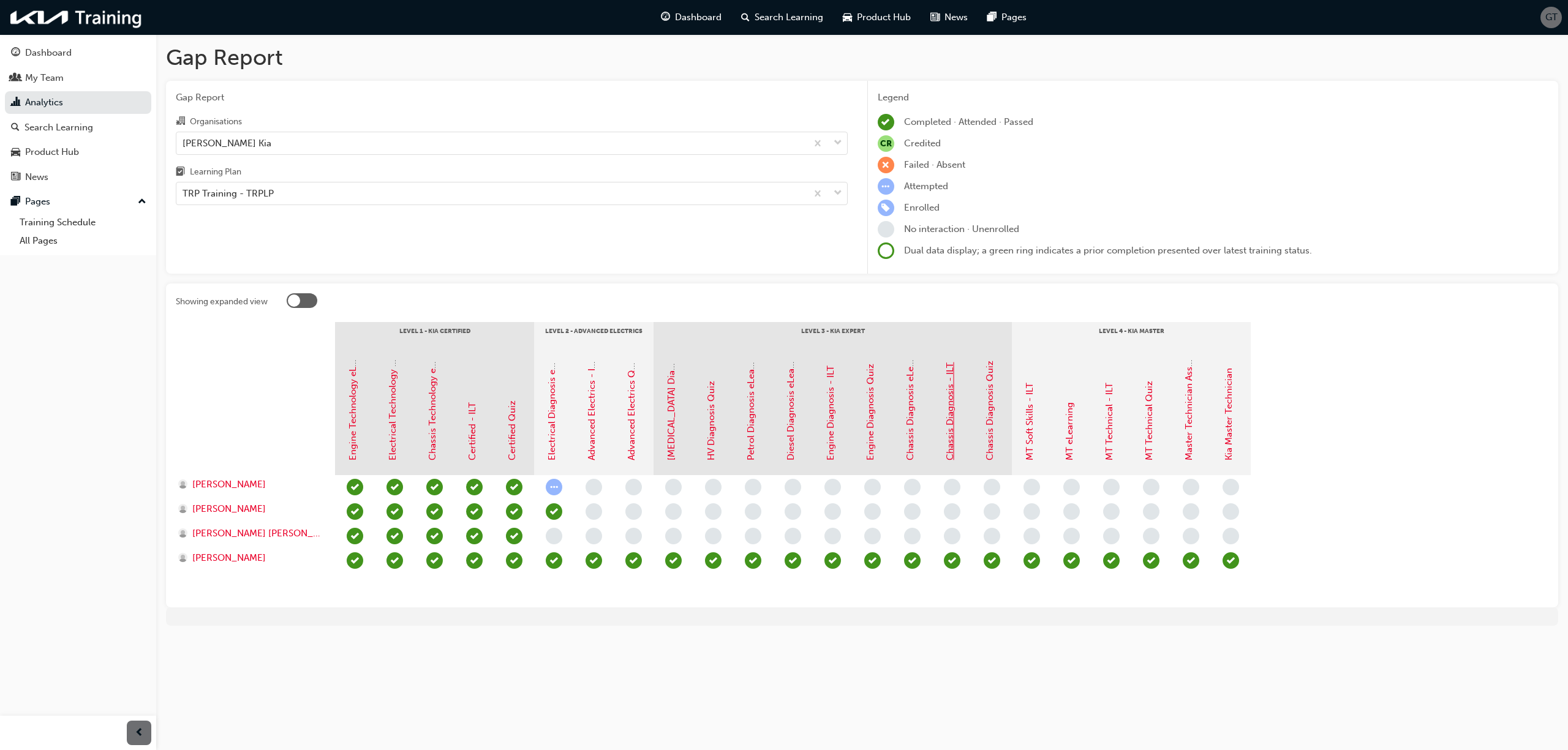
click at [951, 451] on link "Chassis Diagnosis - ILT" at bounding box center [949, 411] width 11 height 98
click at [261, 199] on div "TRP Training - TRPLP" at bounding box center [228, 193] width 91 height 14
click at [184, 198] on input "Learning Plan TRP Training - TRPLP" at bounding box center [183, 193] width 1 height 11
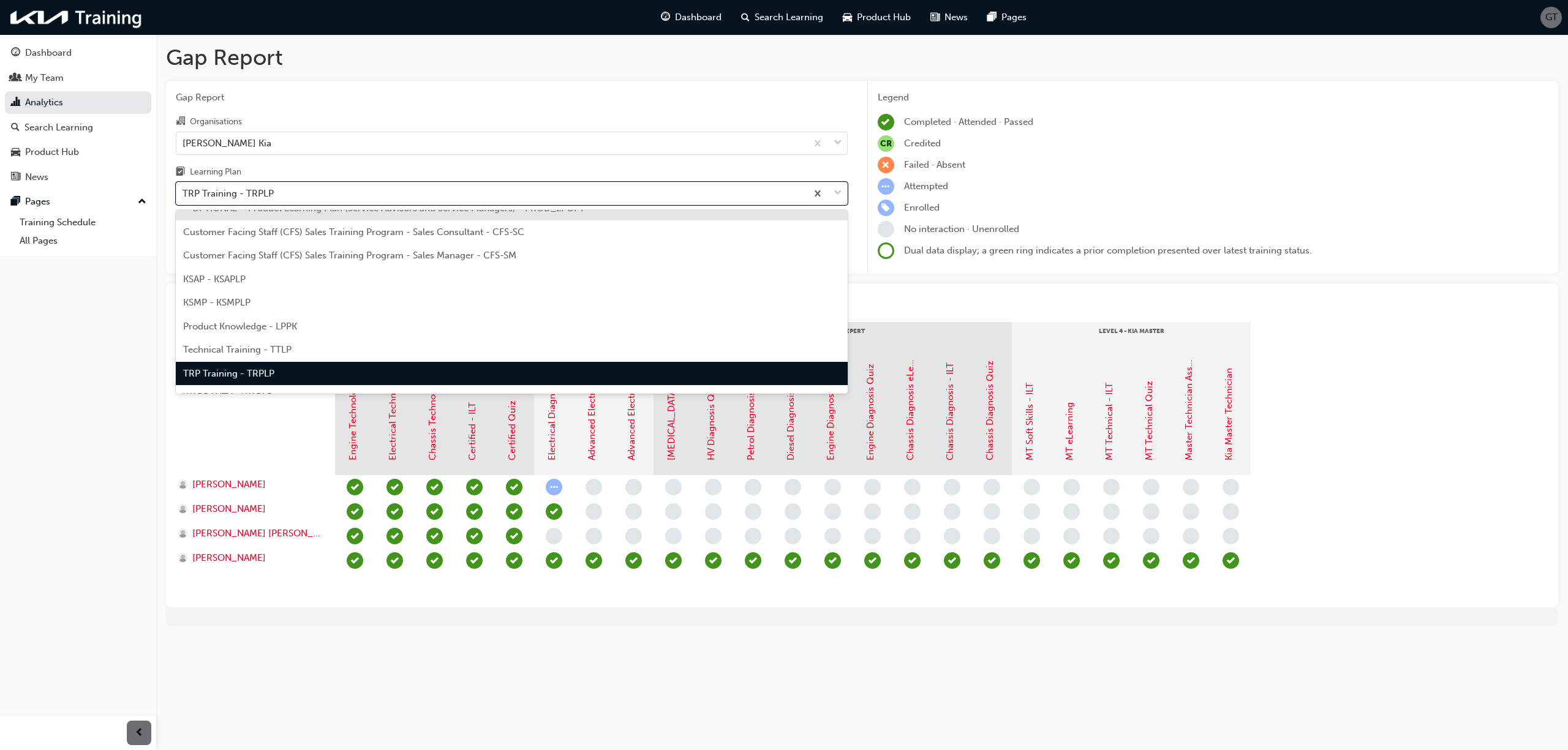
scroll to position [33, 0]
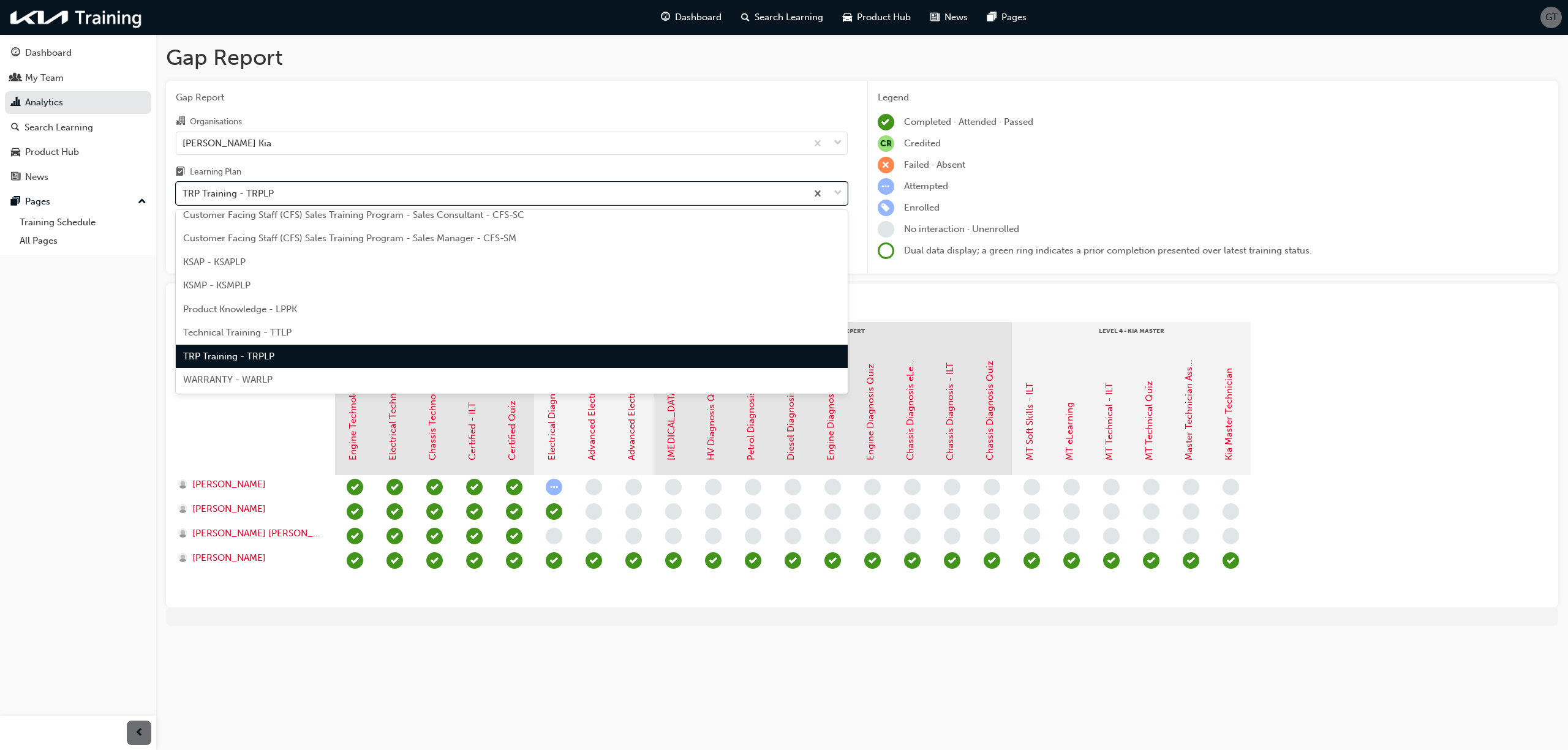
click at [218, 314] on div "Product Knowledge - LPPK" at bounding box center [511, 309] width 672 height 24
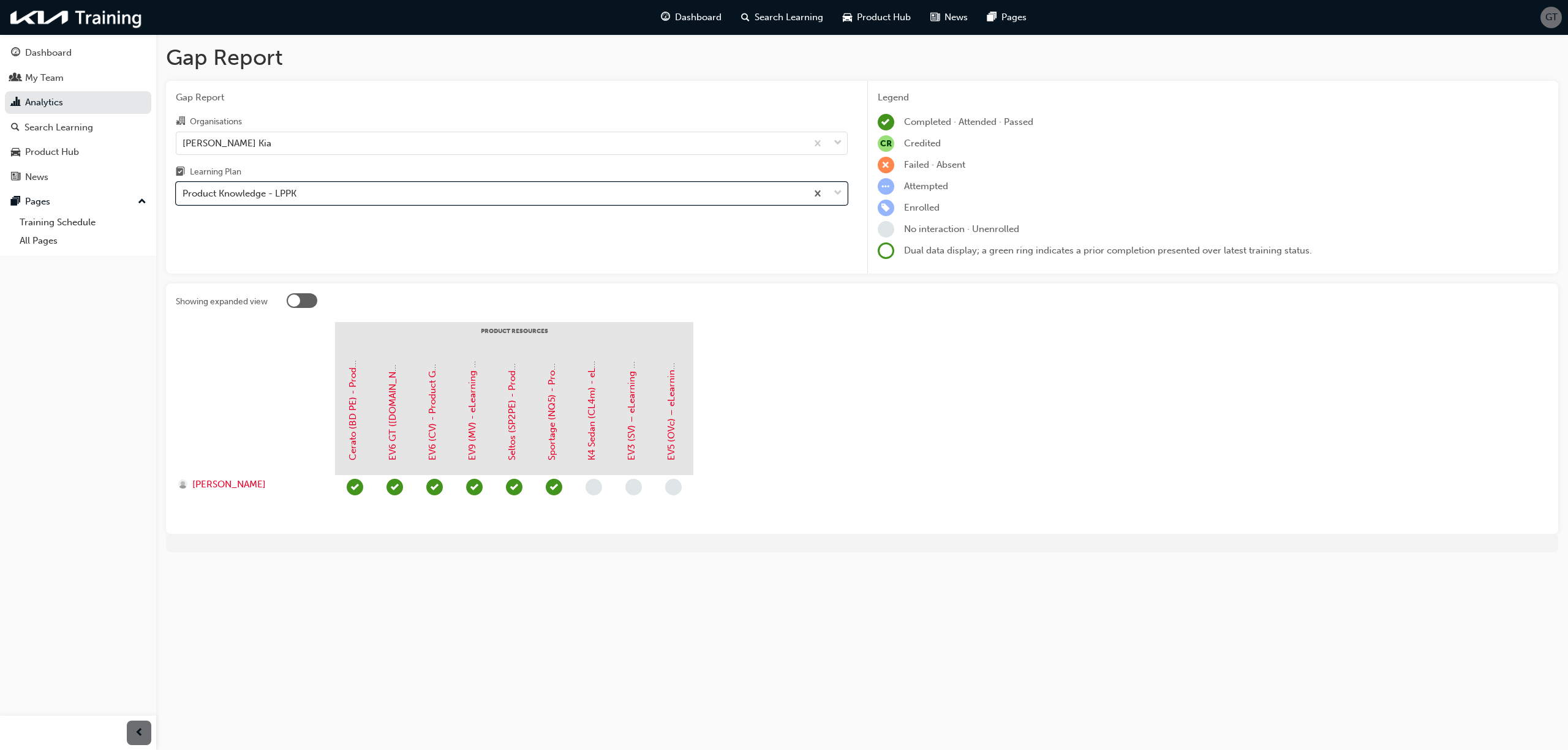
click at [237, 195] on div "Product Knowledge - LPPK" at bounding box center [240, 193] width 114 height 14
click at [184, 195] on input "Learning Plan option Product Knowledge - LPPK, selected. 0 results available. S…" at bounding box center [183, 193] width 1 height 11
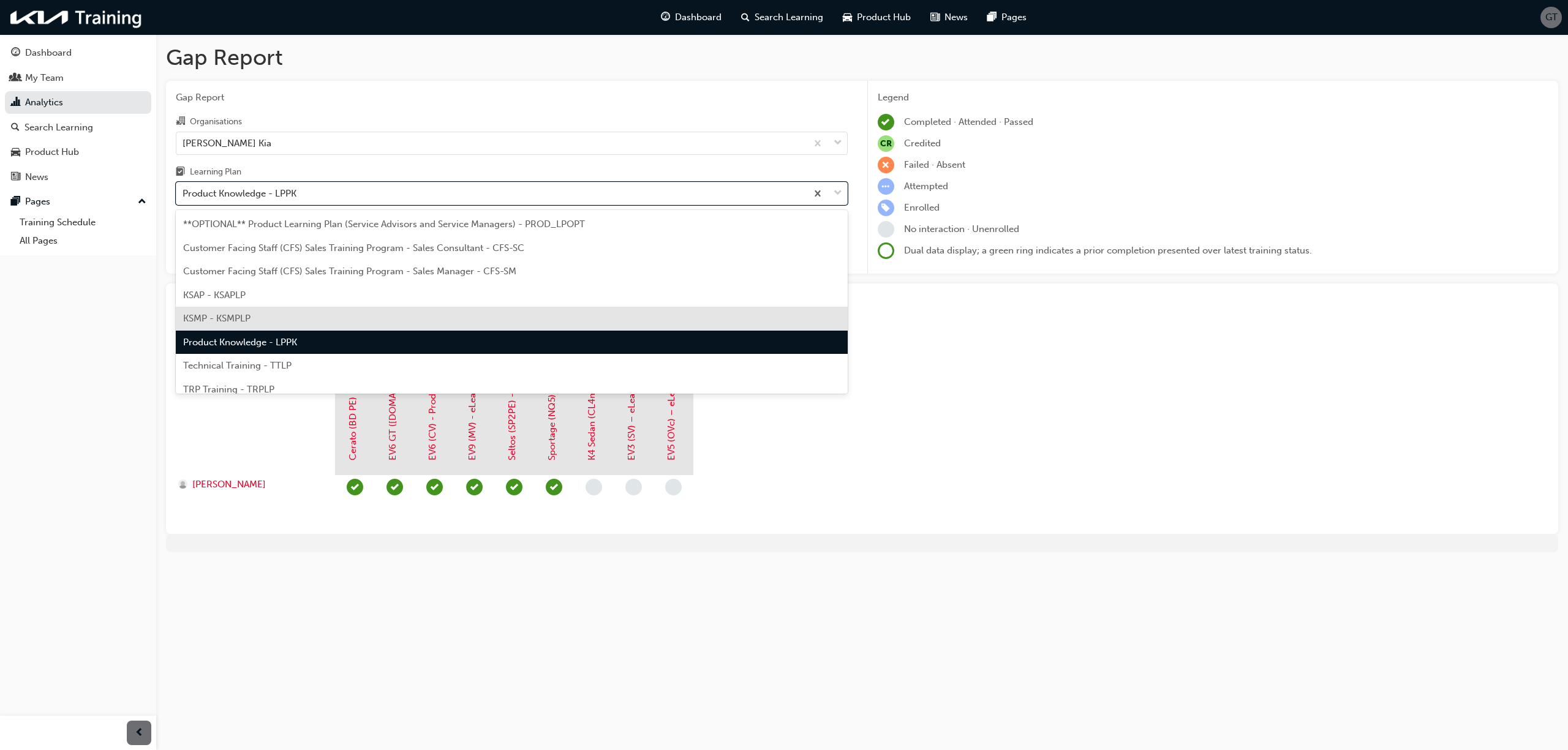
scroll to position [33, 0]
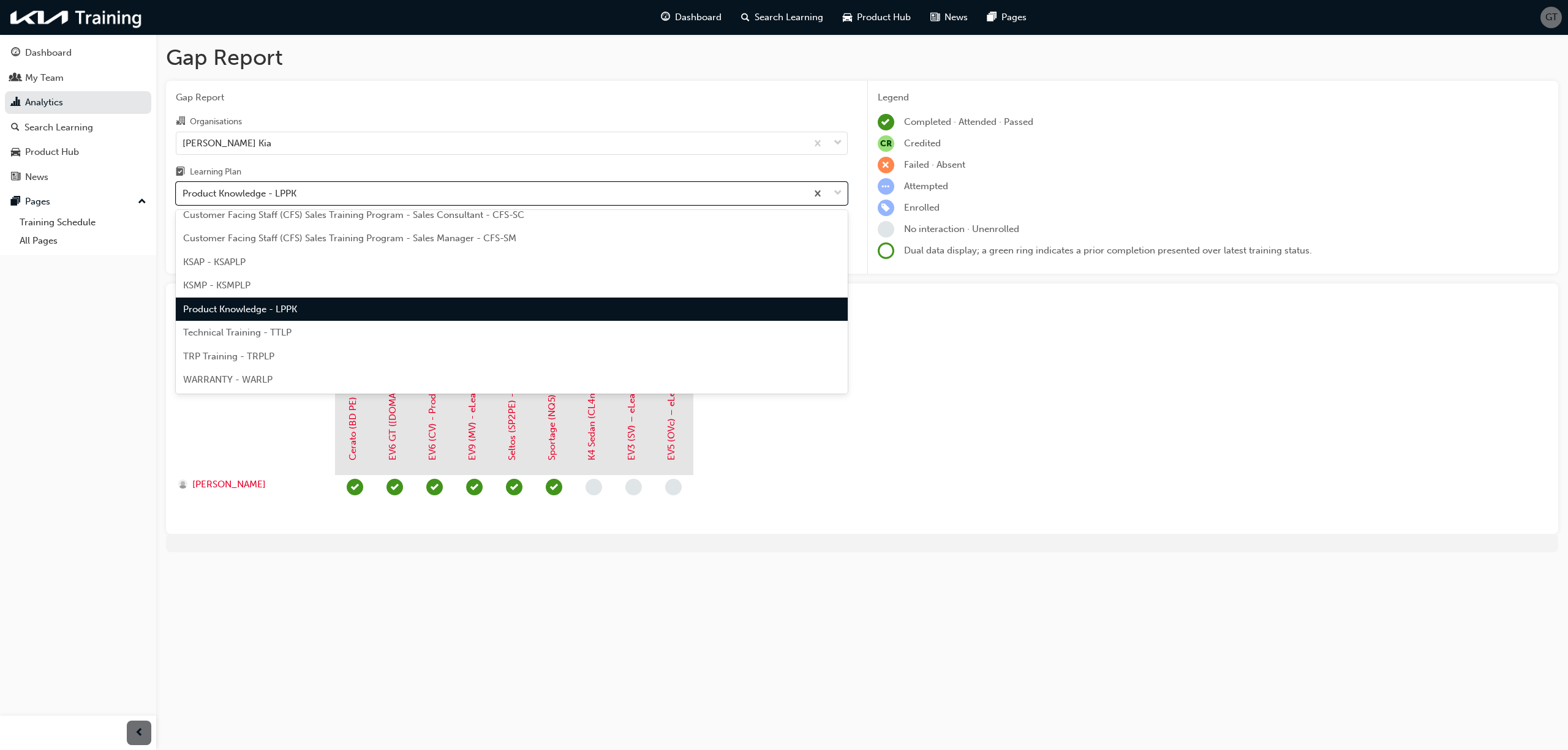
click at [216, 354] on span "TRP Training - TRPLP" at bounding box center [228, 356] width 91 height 11
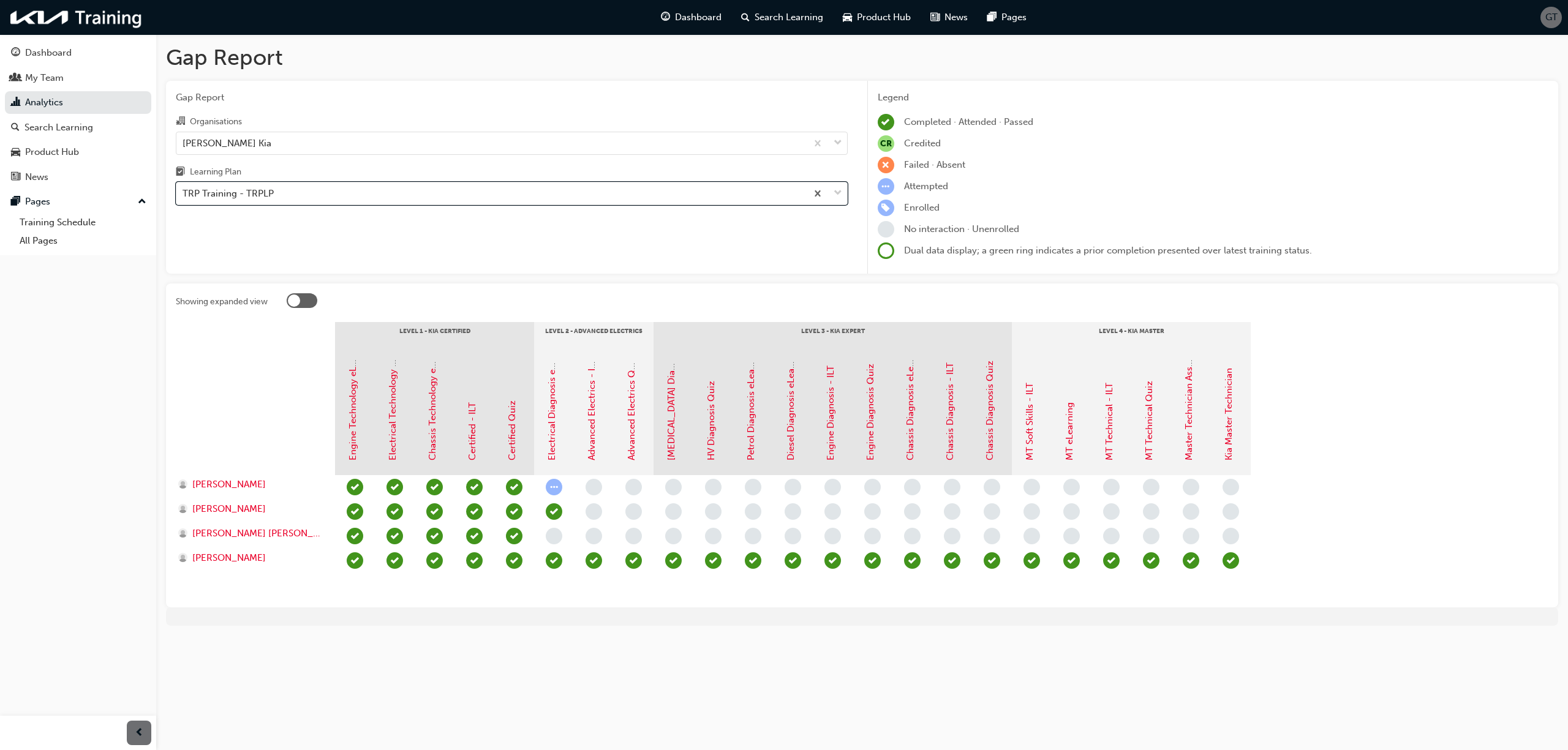
click at [60, 504] on div "Dashboard My Team Analytics Search Learning Product Hub News Pages Pages Traini…" at bounding box center [78, 360] width 157 height 720
